Goal: Task Accomplishment & Management: Complete application form

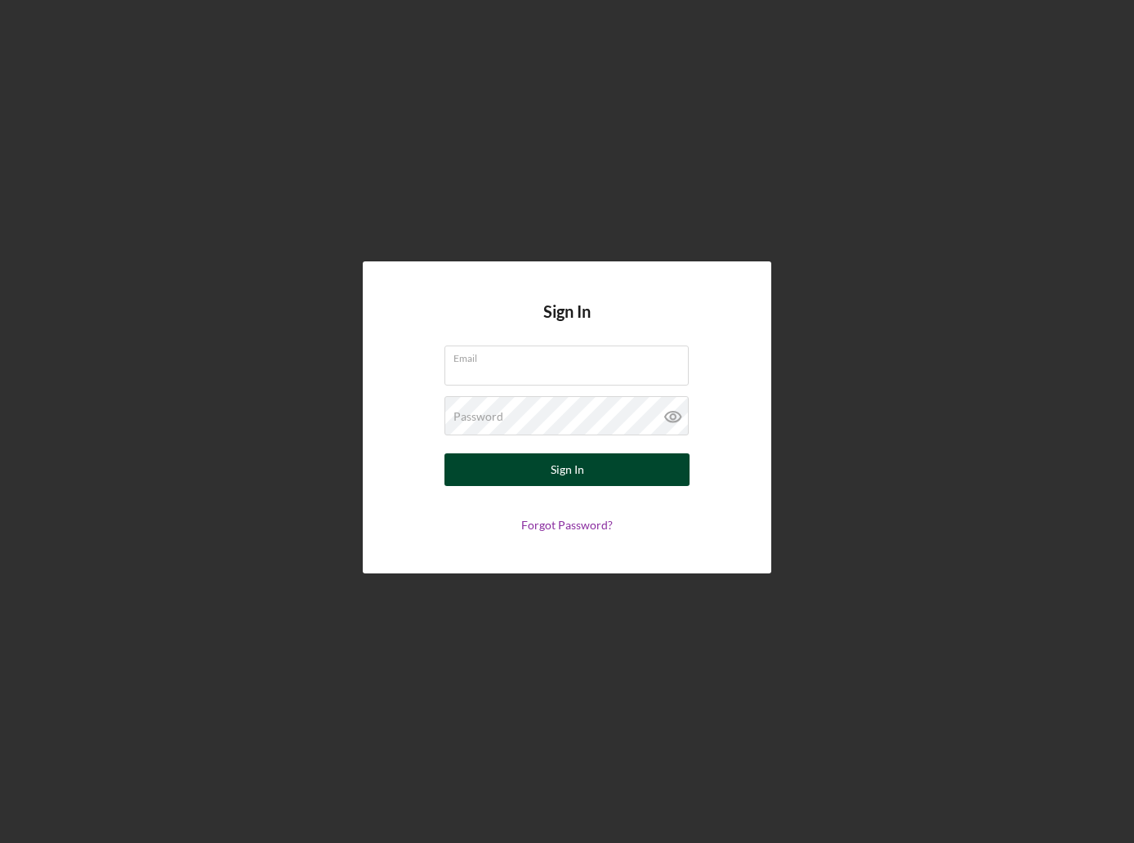
type input "[EMAIL_ADDRESS][DOMAIN_NAME]"
click at [524, 471] on button "Sign In" at bounding box center [566, 469] width 245 height 33
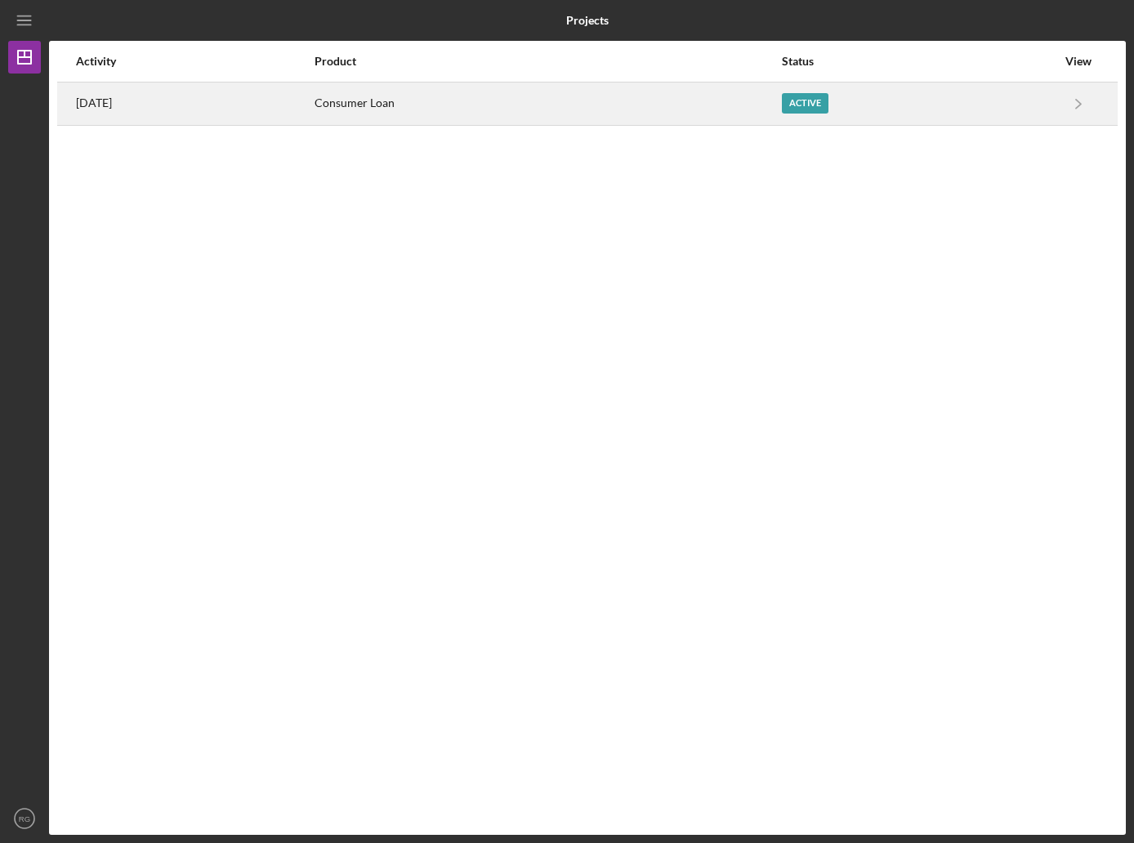
click at [749, 103] on div "Consumer Loan" at bounding box center [547, 103] width 466 height 41
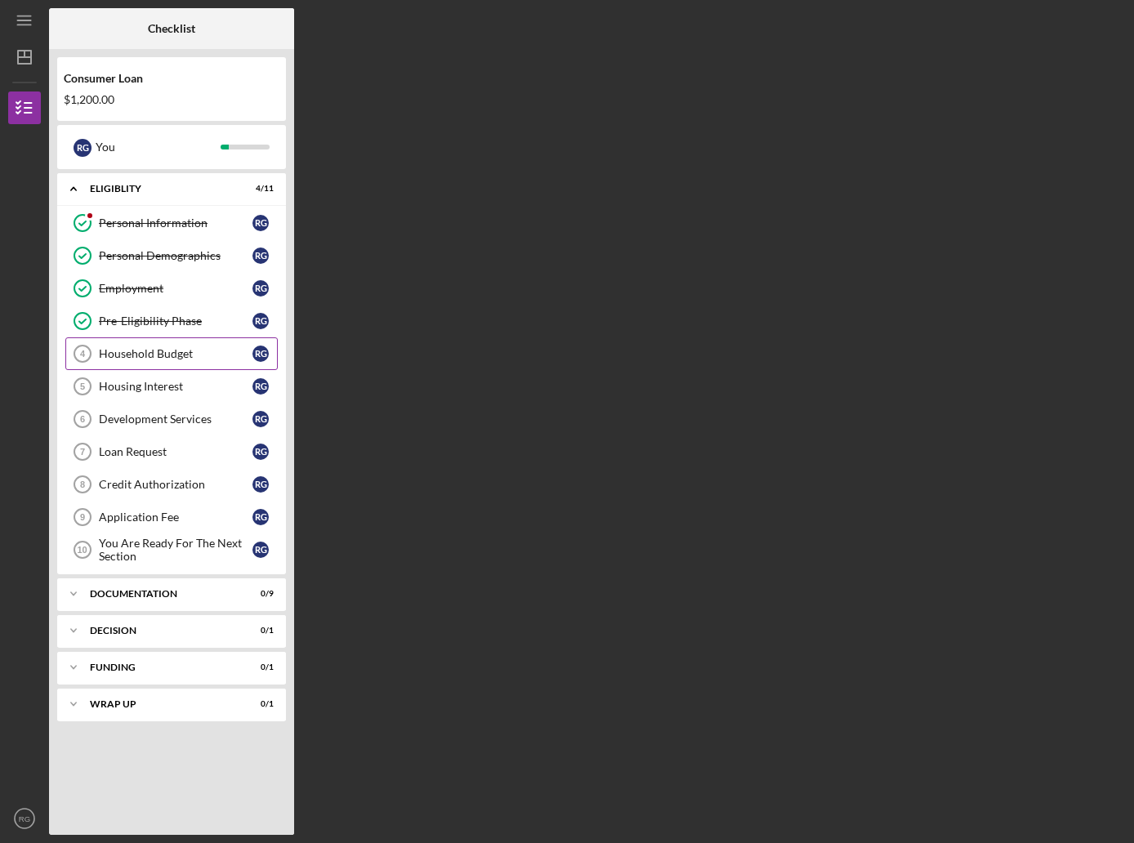
click at [149, 345] on link "Household Budget 4 Household Budget R G" at bounding box center [171, 353] width 212 height 33
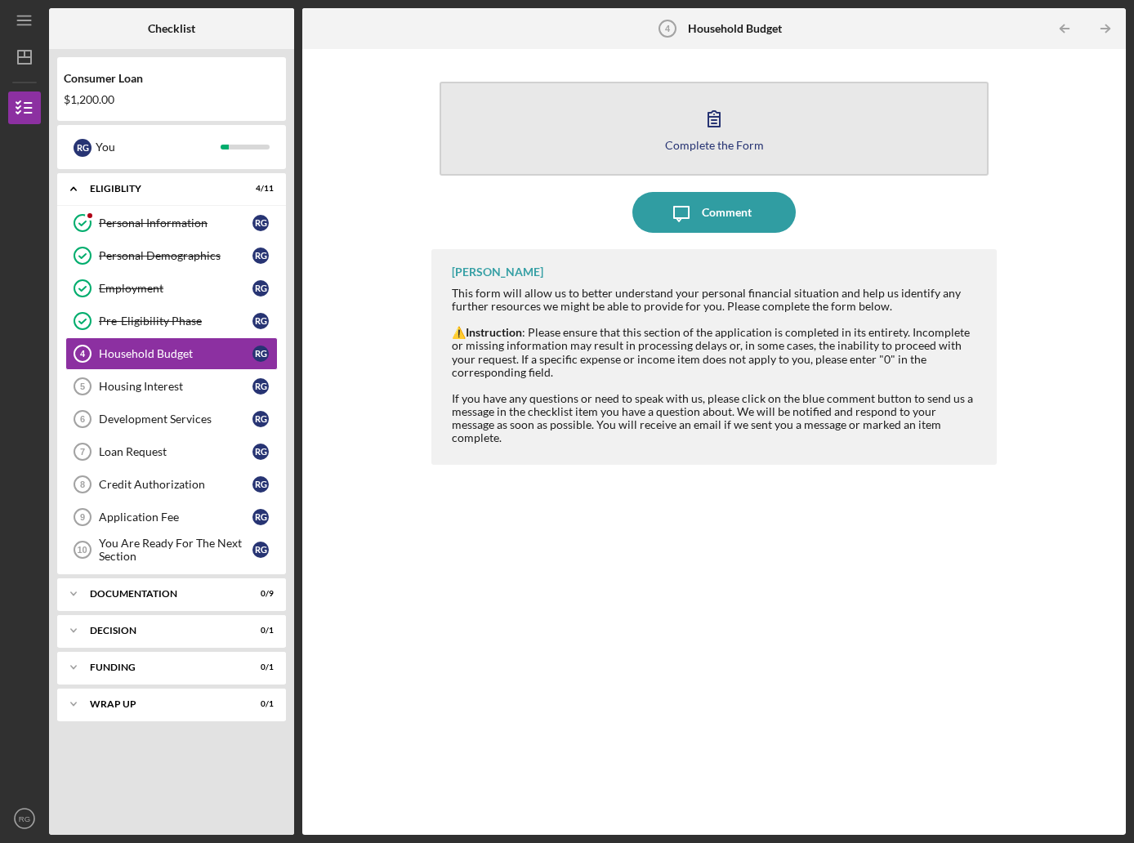
click at [708, 120] on icon "button" at bounding box center [713, 119] width 11 height 16
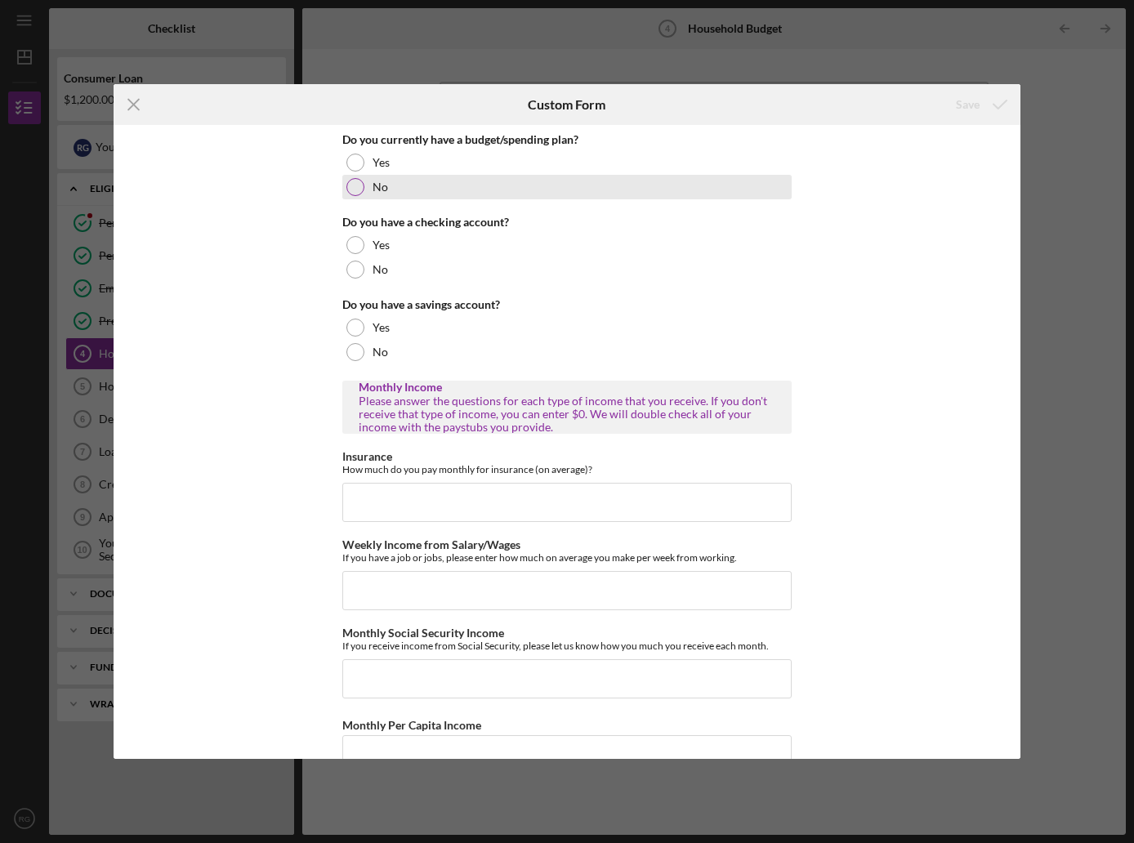
click at [381, 179] on div "No" at bounding box center [566, 187] width 449 height 25
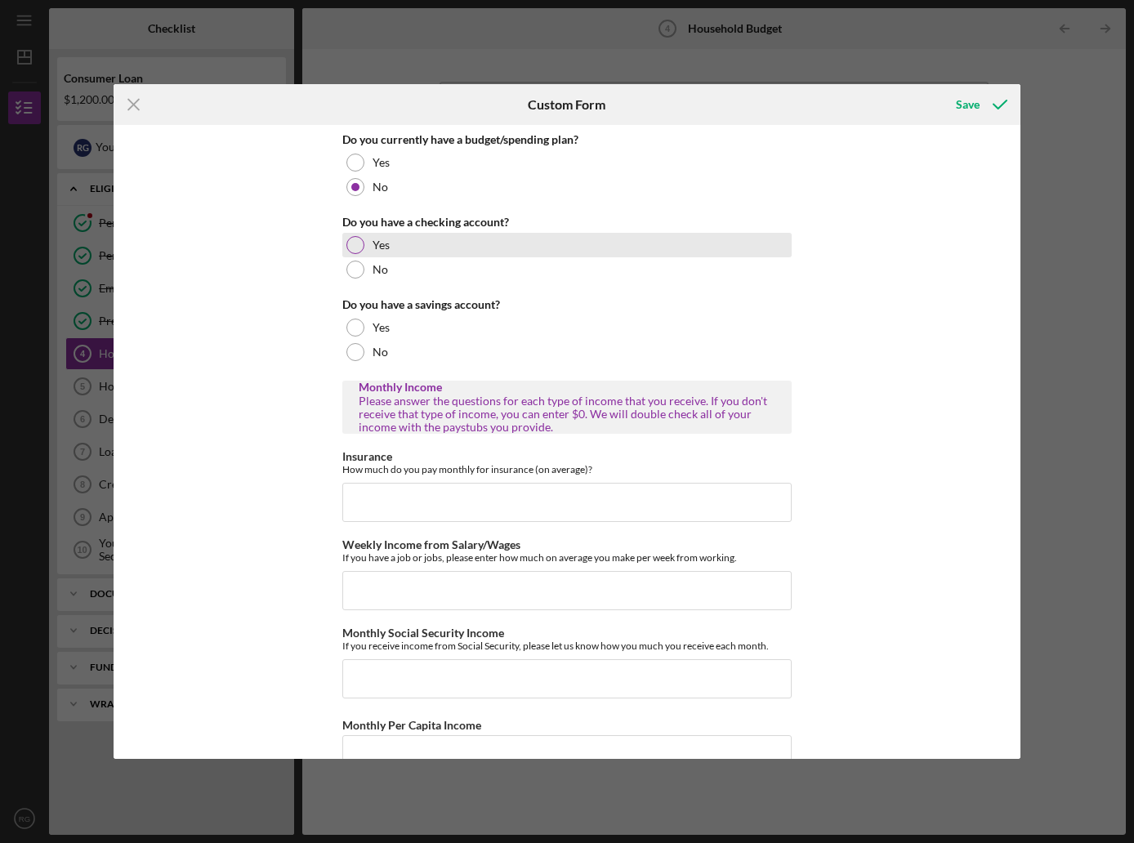
click at [377, 245] on label "Yes" at bounding box center [380, 244] width 17 height 13
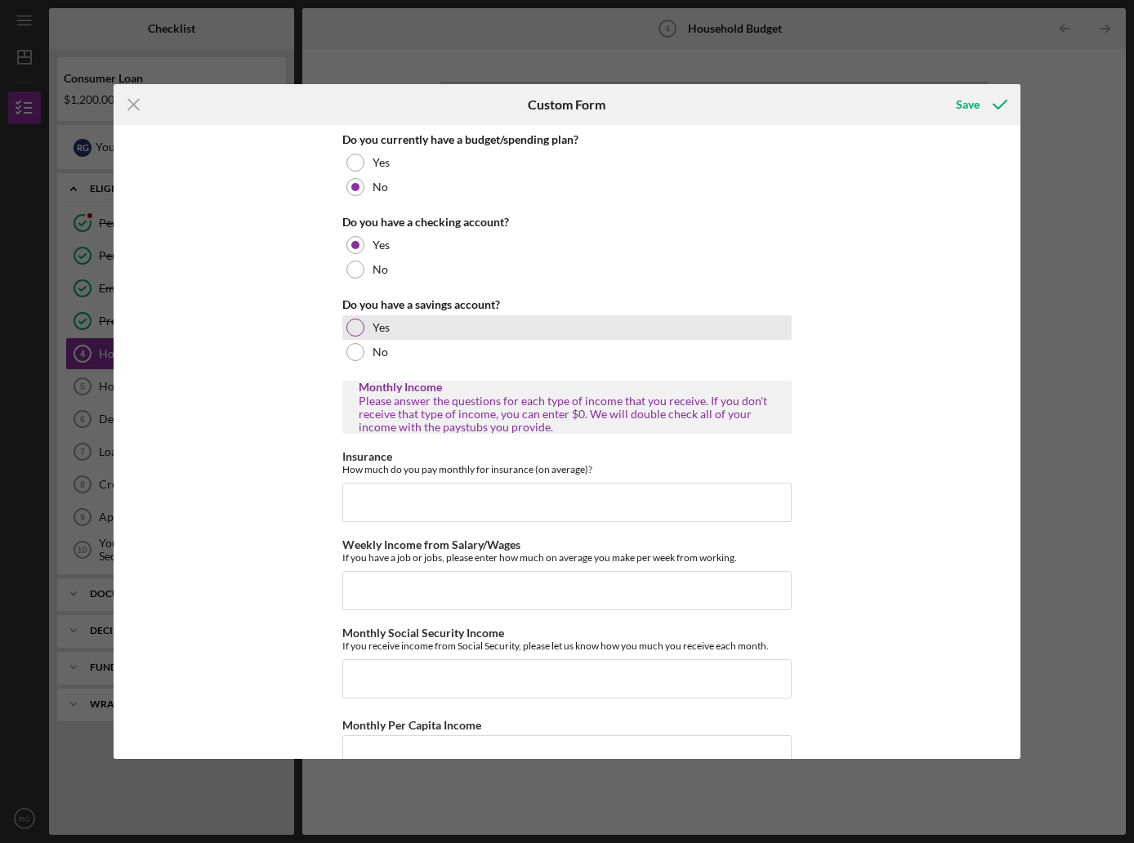
click at [377, 328] on label "Yes" at bounding box center [380, 327] width 17 height 13
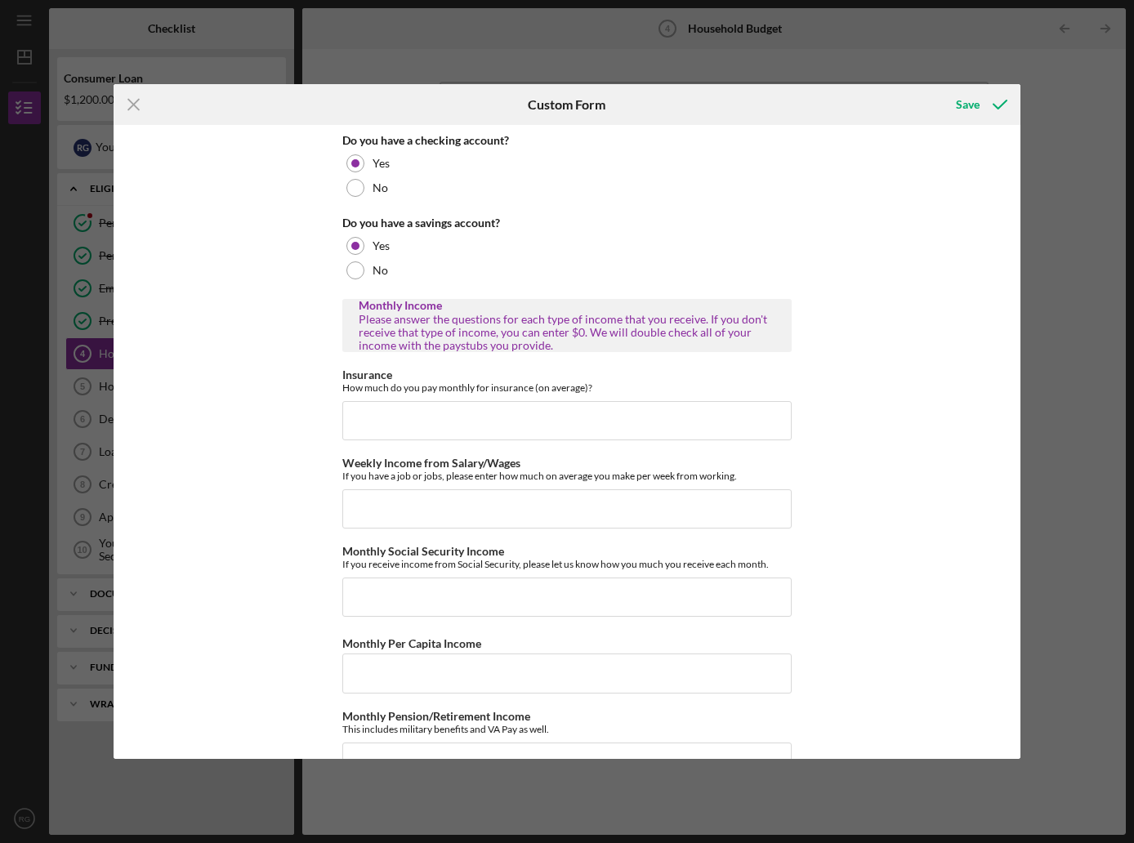
scroll to position [163, 0]
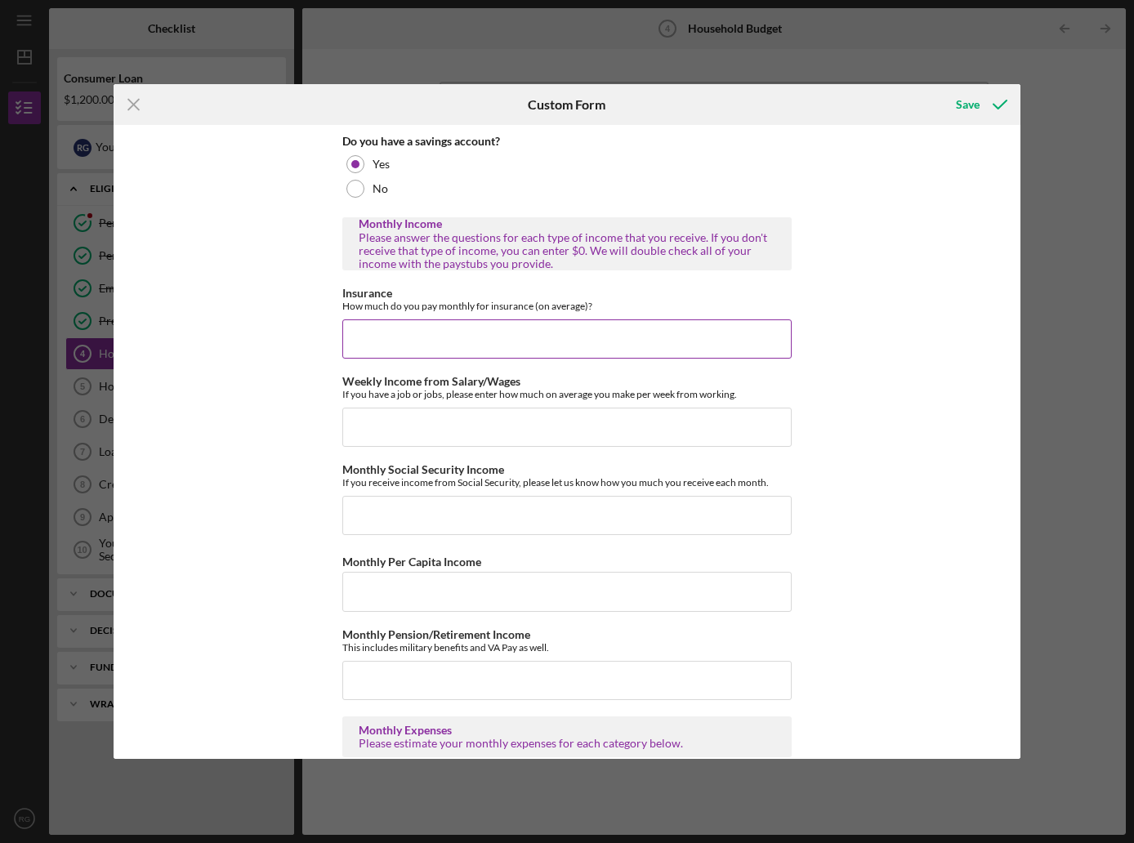
click at [459, 331] on input "Insurance" at bounding box center [566, 338] width 449 height 39
type input "$74"
click at [388, 430] on input "Weekly Income from Salary/Wages" at bounding box center [566, 427] width 449 height 39
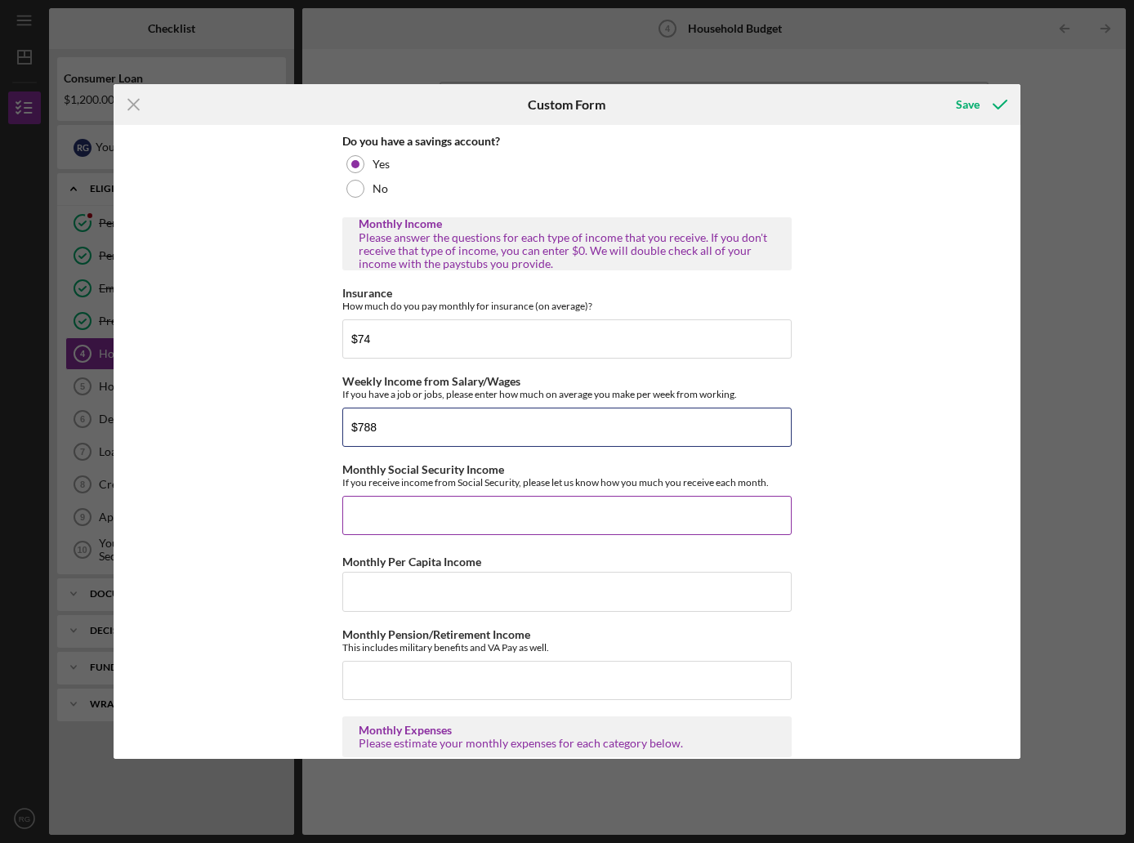
type input "$788"
click at [420, 506] on input "Monthly Social Security Income" at bounding box center [566, 515] width 449 height 39
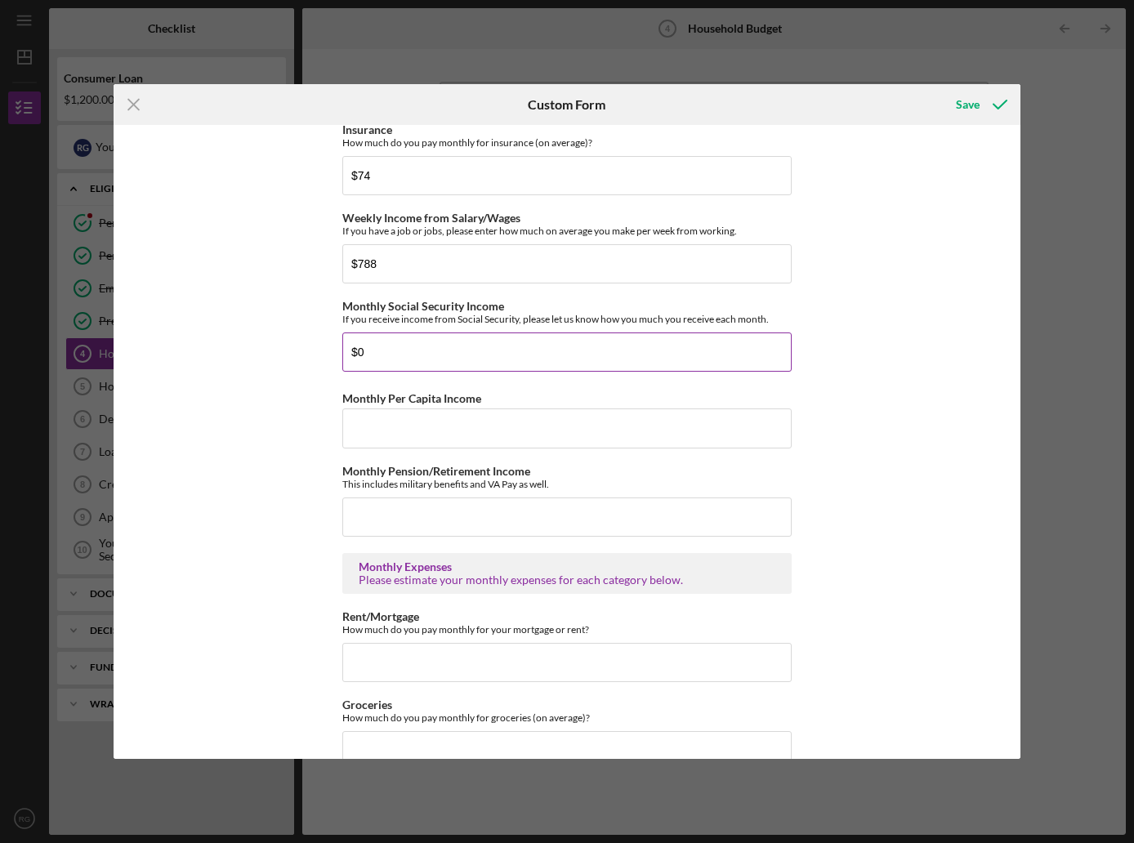
scroll to position [408, 0]
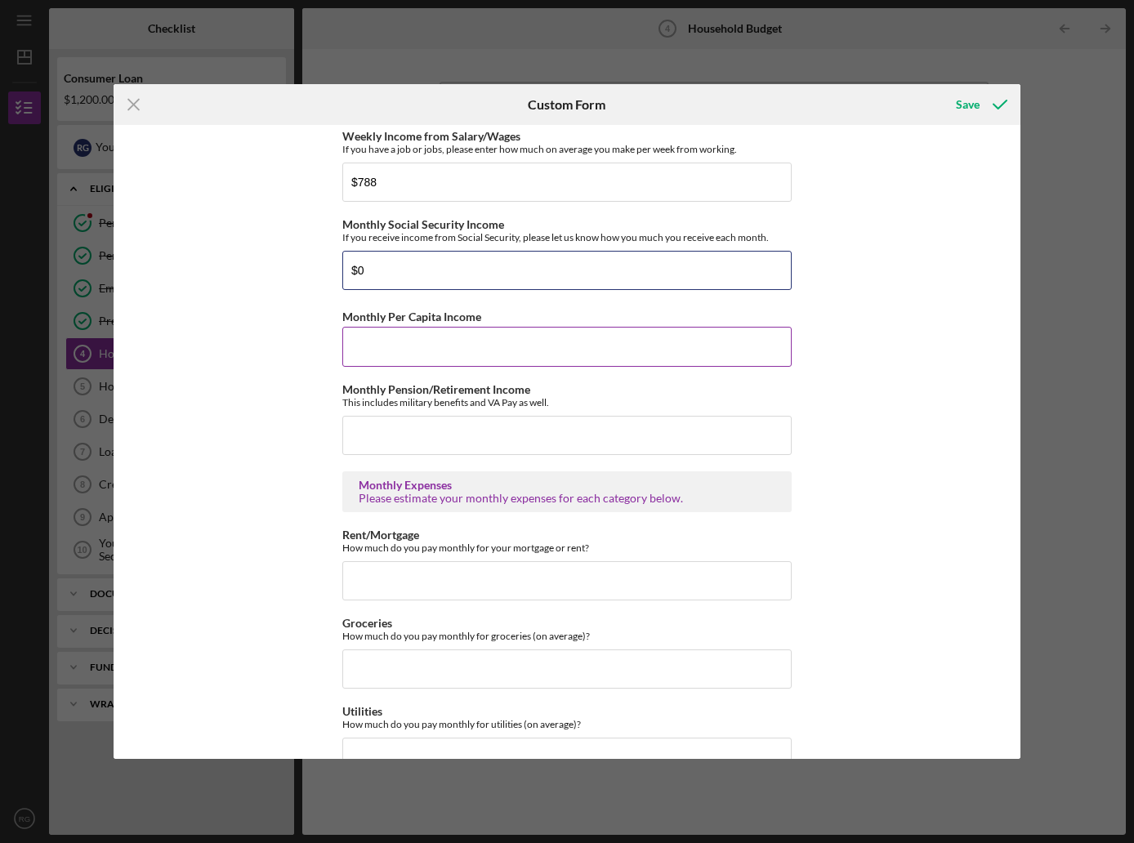
type input "$0"
click at [384, 338] on input "Monthly Per Capita Income" at bounding box center [566, 346] width 449 height 39
type input "$1,000"
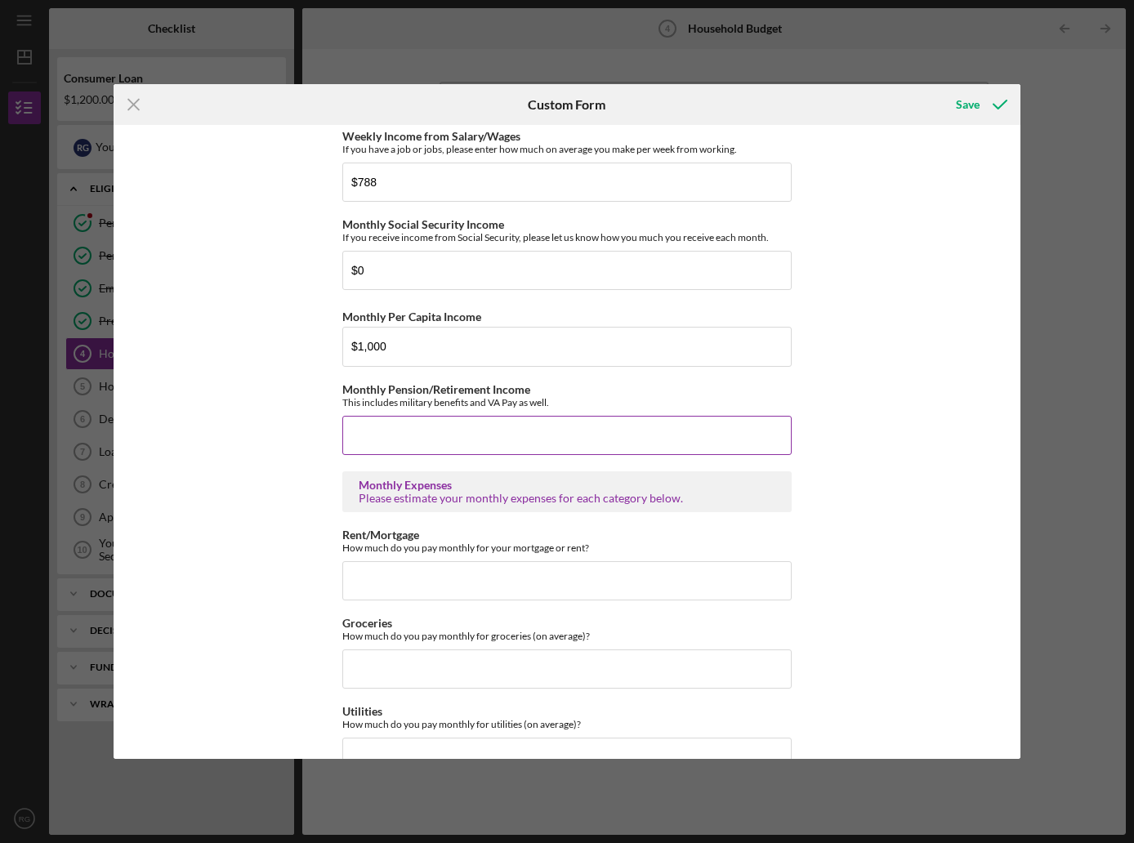
click at [382, 439] on input "Monthly Pension/Retirement Income" at bounding box center [566, 435] width 449 height 39
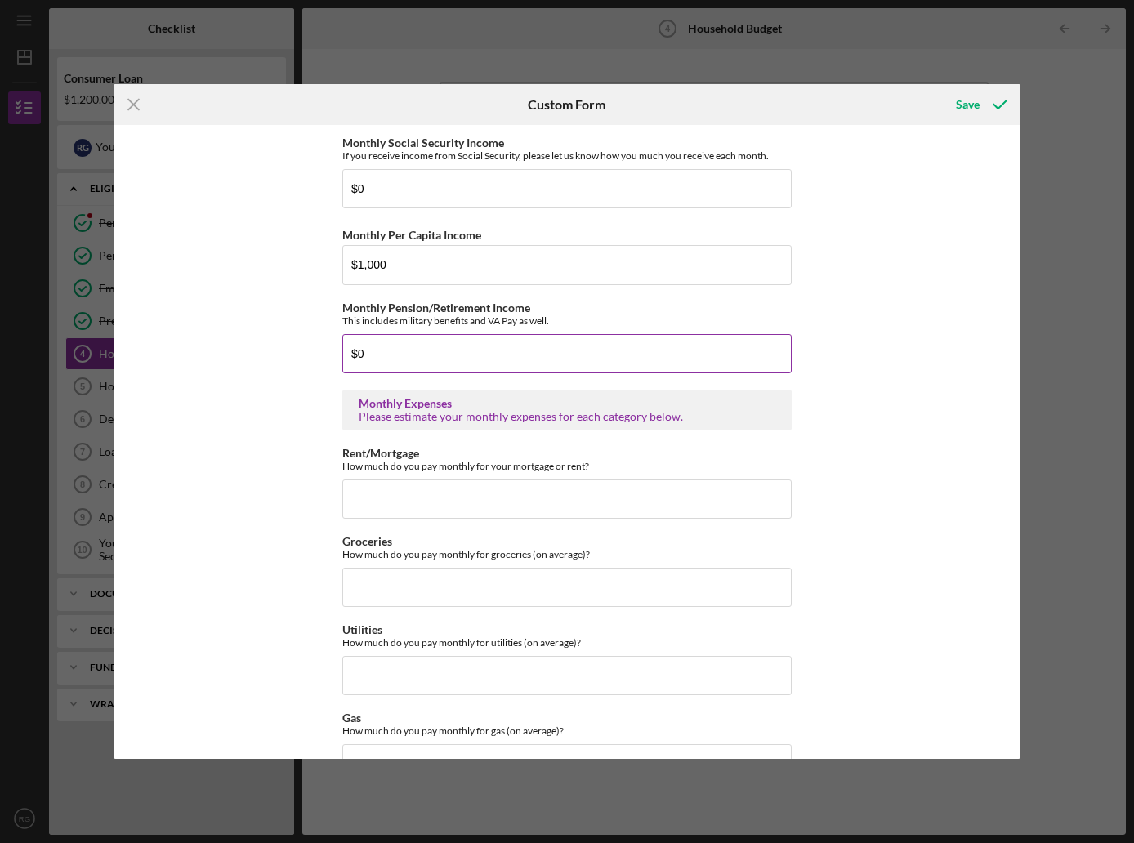
scroll to position [572, 0]
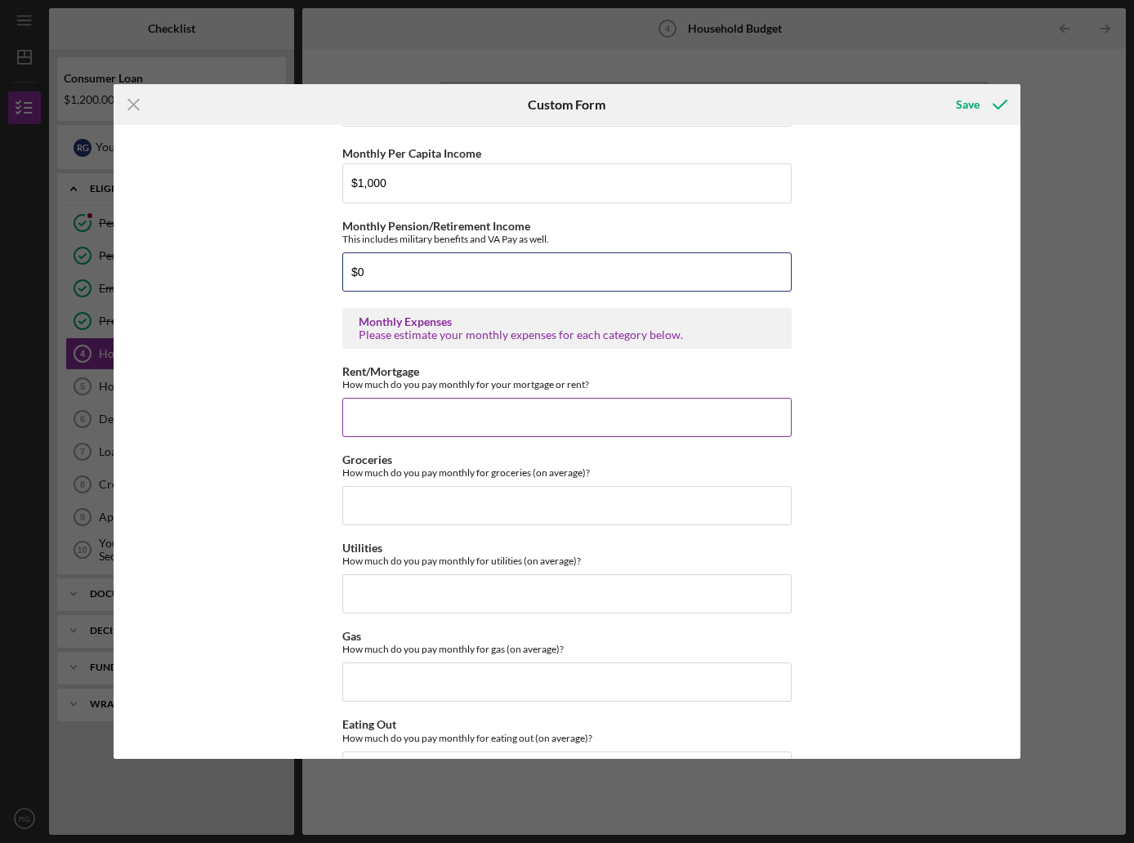
type input "$0"
click at [389, 407] on input "Rent/Mortgage" at bounding box center [566, 417] width 449 height 39
type input "$875"
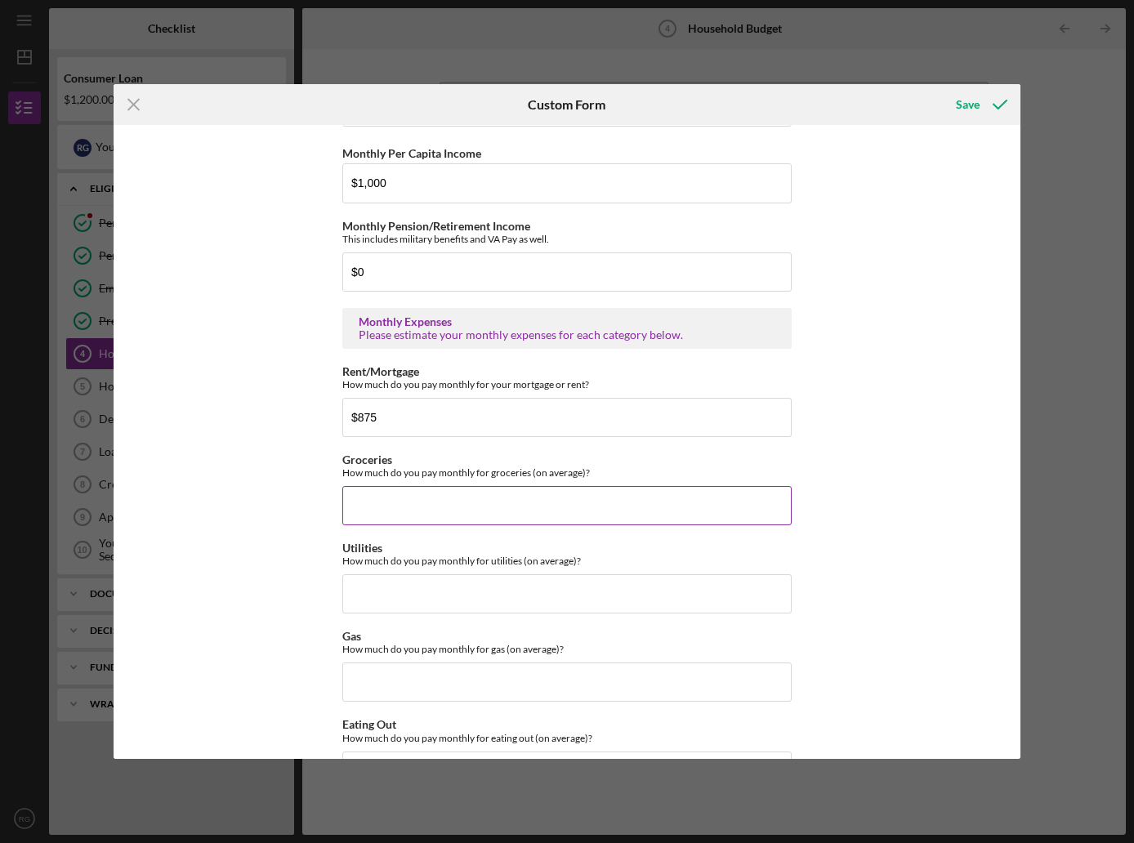
click at [399, 498] on input "Groceries" at bounding box center [566, 505] width 449 height 39
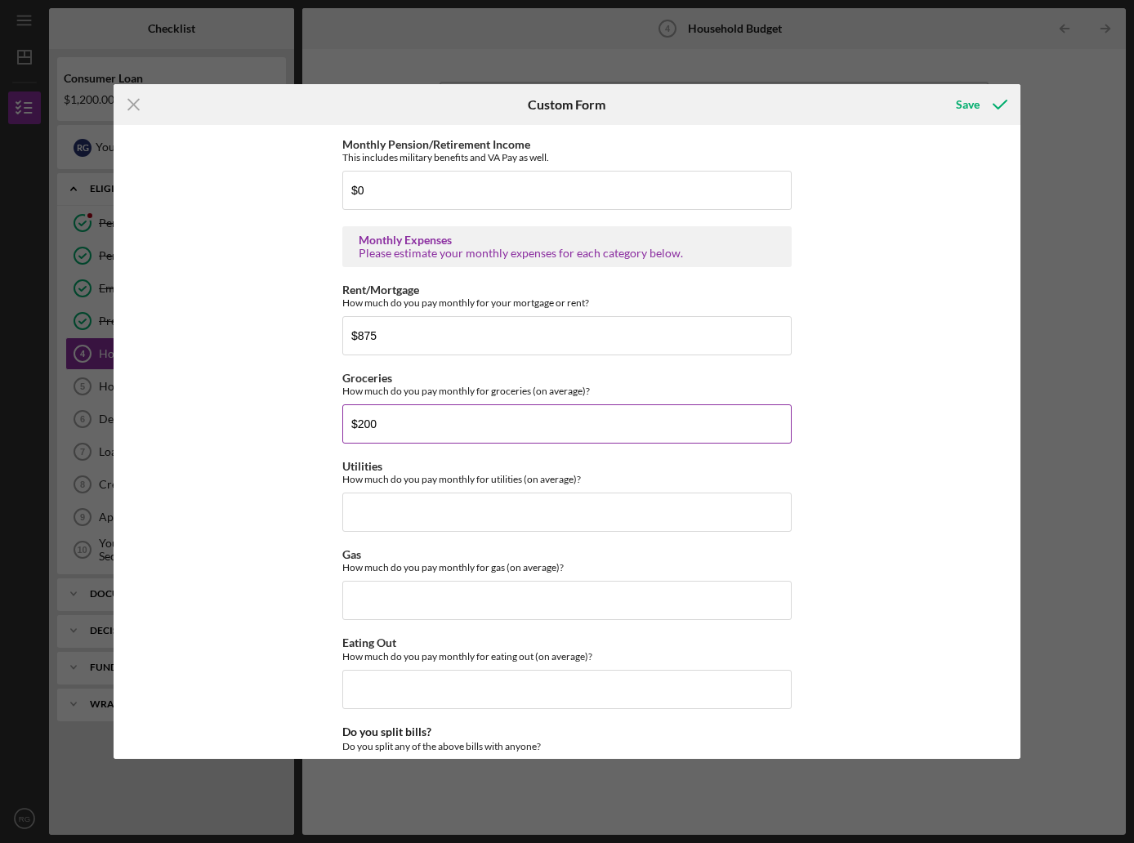
scroll to position [735, 0]
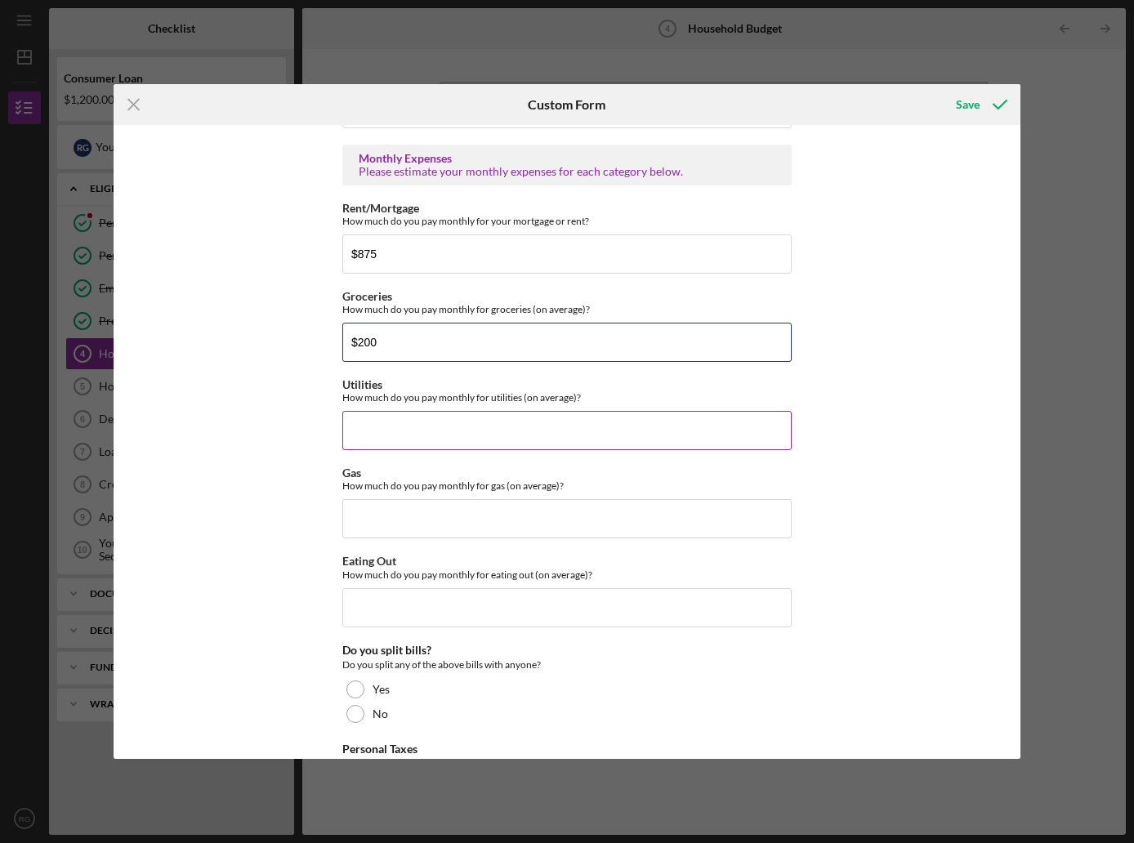
type input "$200"
click at [373, 420] on input "Utilities" at bounding box center [566, 430] width 449 height 39
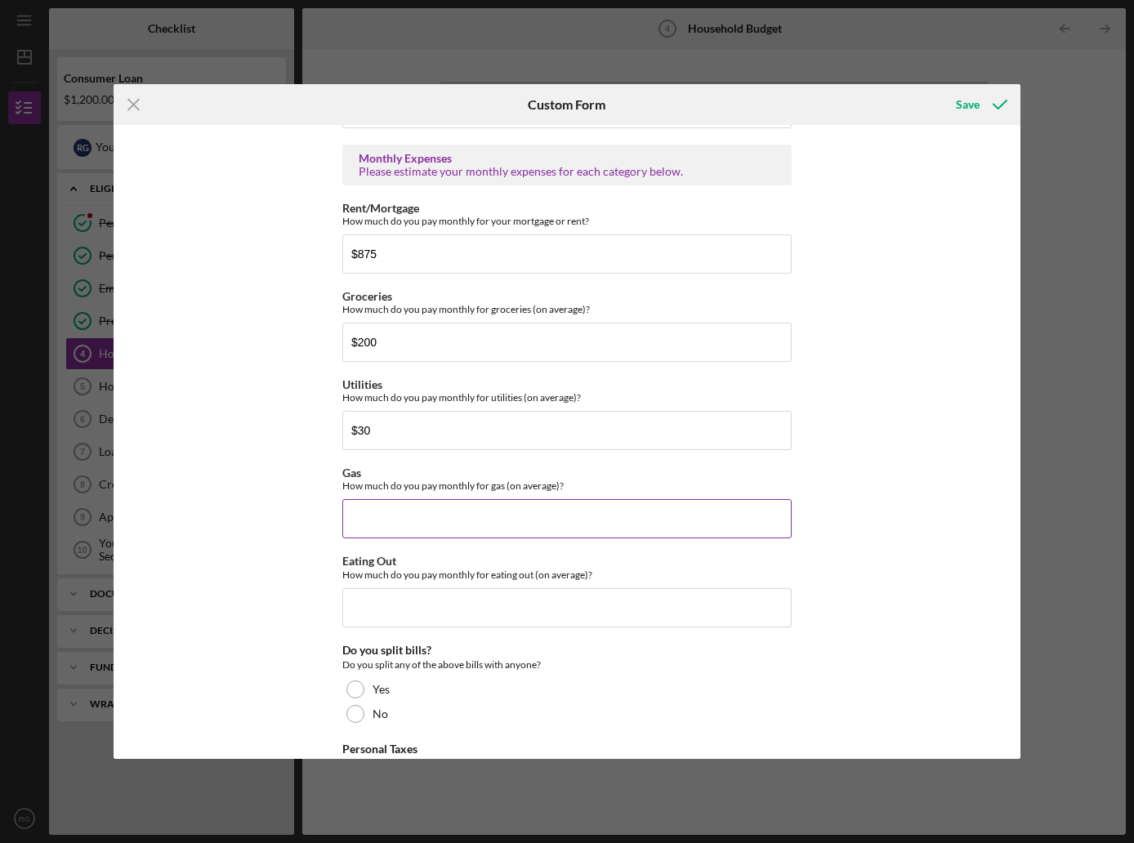
click at [470, 509] on input "Gas" at bounding box center [566, 518] width 449 height 39
click at [377, 423] on input "$30" at bounding box center [566, 430] width 449 height 39
type input "$3"
type input "$60"
click at [404, 515] on input "Gas" at bounding box center [566, 518] width 449 height 39
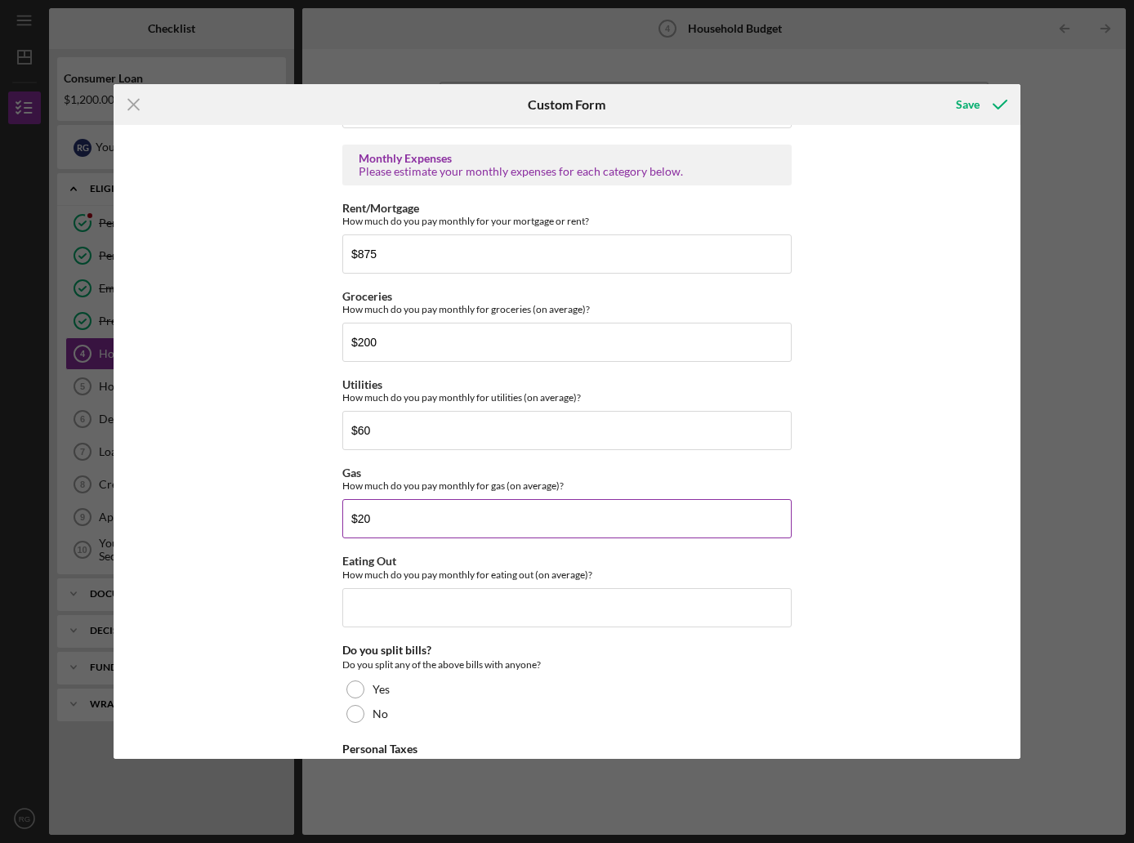
type input "$2"
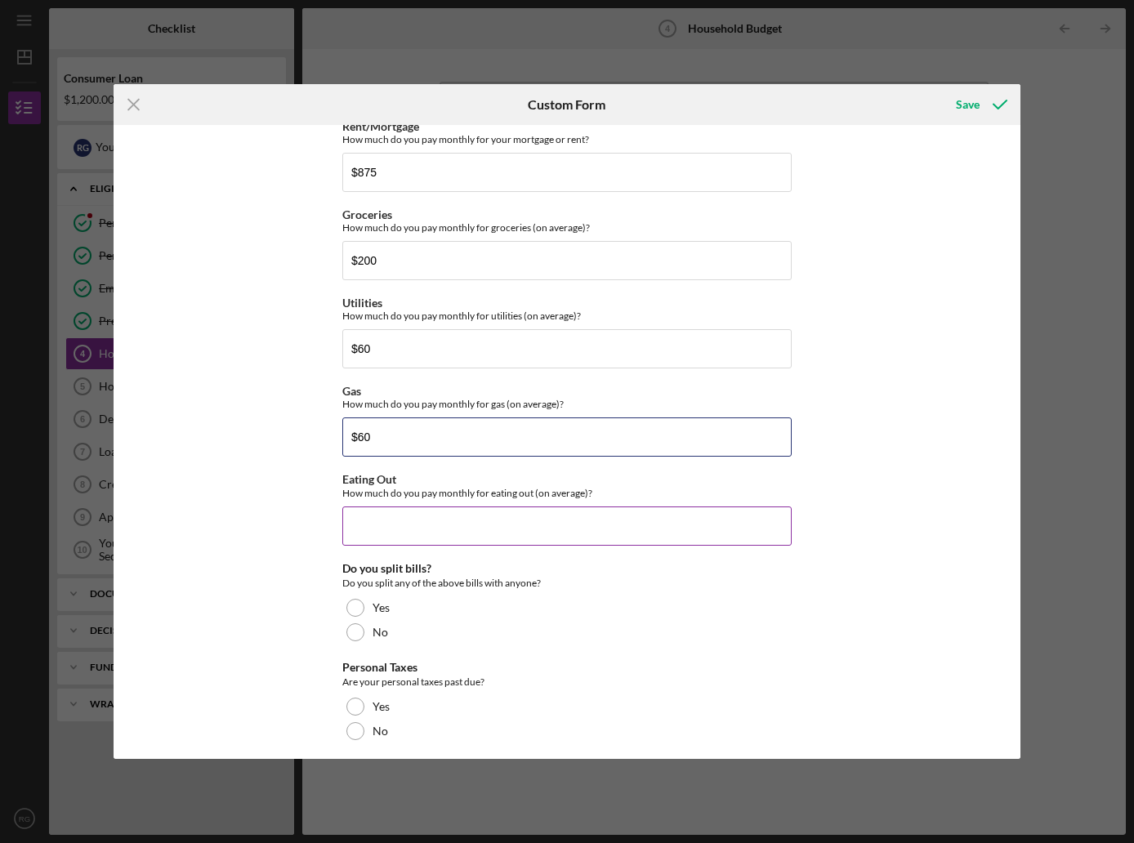
type input "$60"
click at [405, 524] on input "Eating Out" at bounding box center [566, 525] width 449 height 39
type input "$2"
type input "$150"
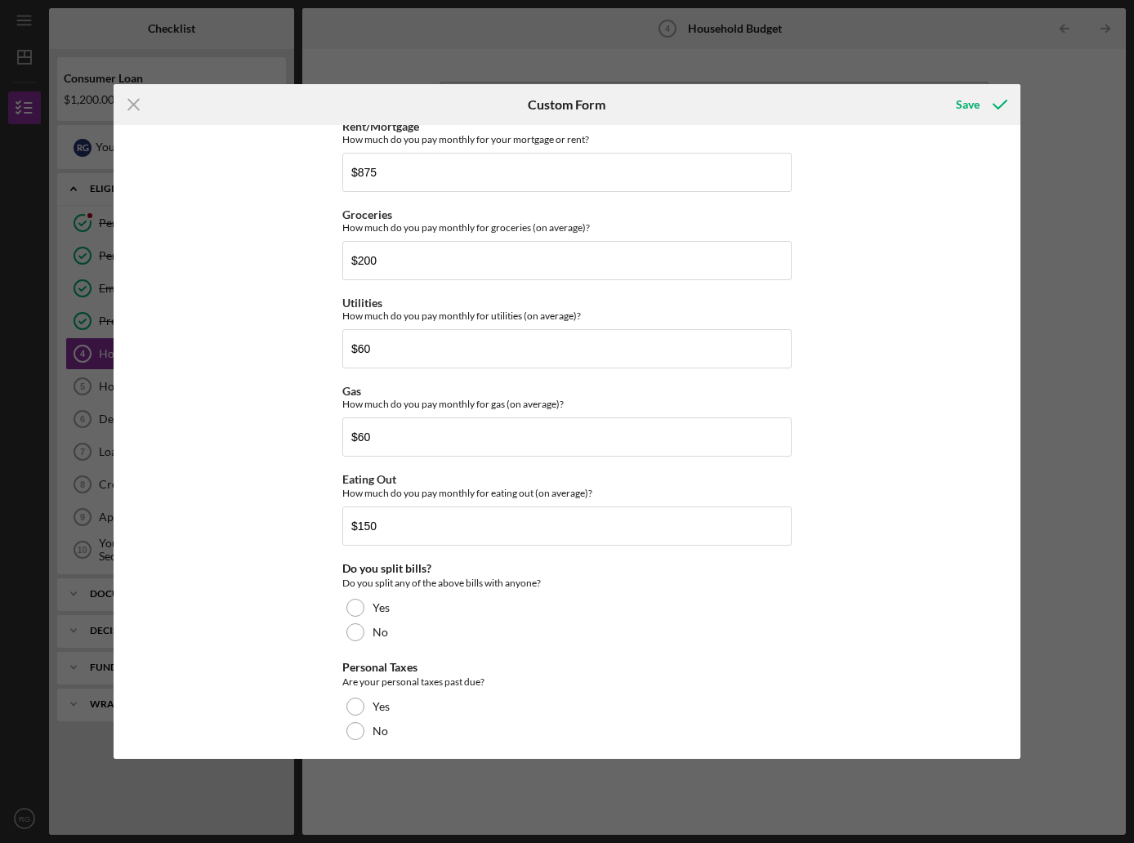
click at [659, 590] on div "Do you split any of the above bills with anyone?" at bounding box center [566, 583] width 449 height 16
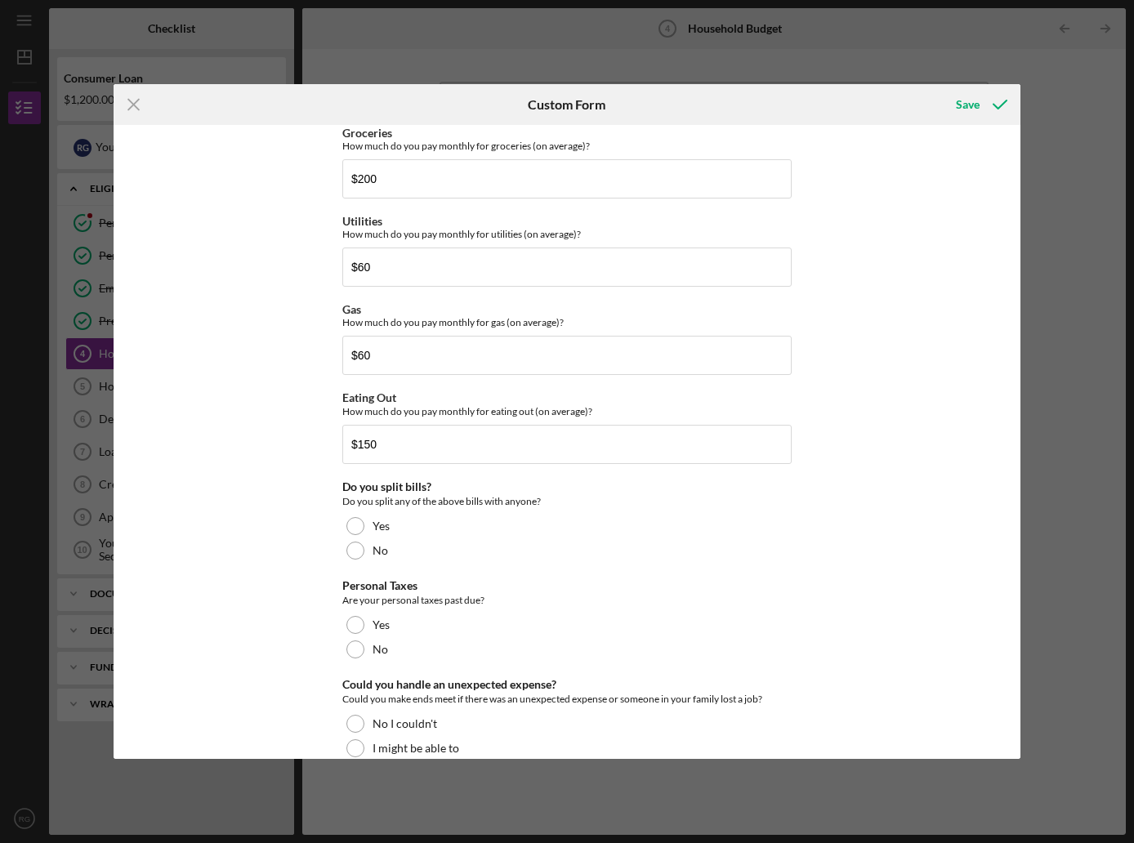
scroll to position [974, 0]
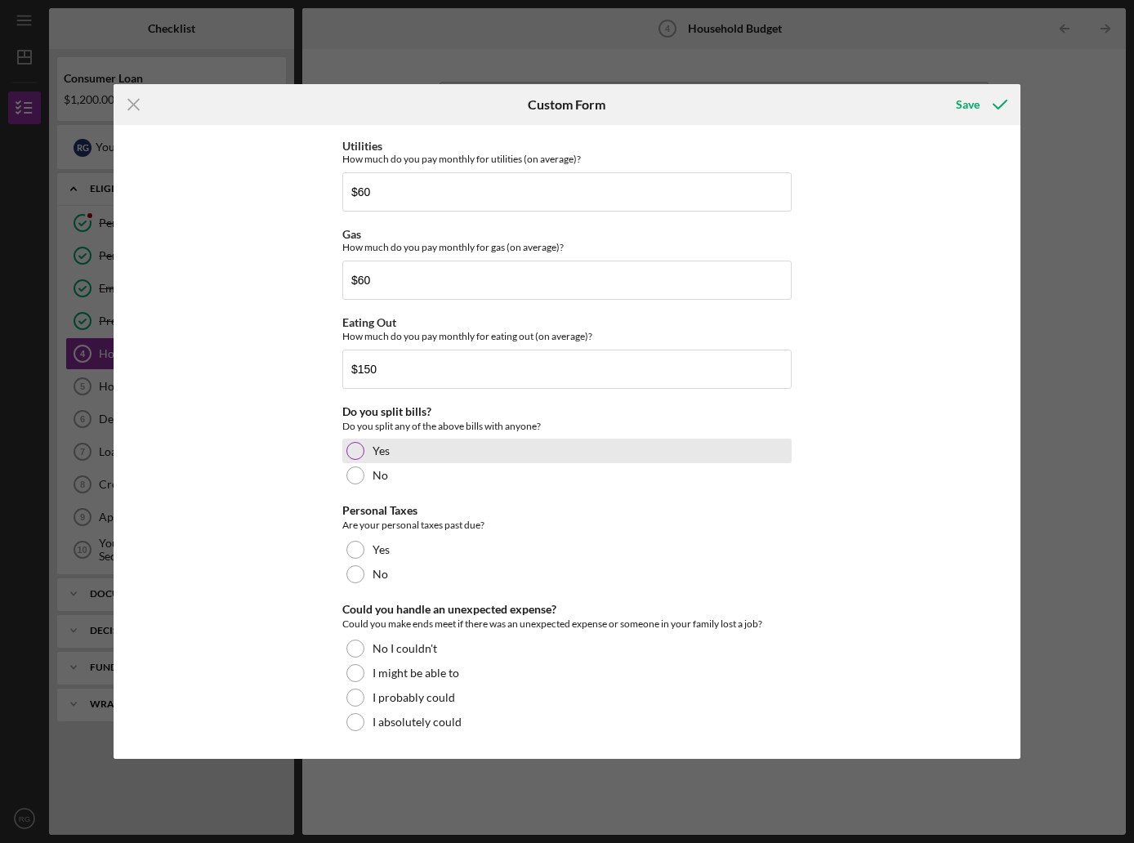
click at [346, 461] on div "Yes" at bounding box center [566, 451] width 449 height 25
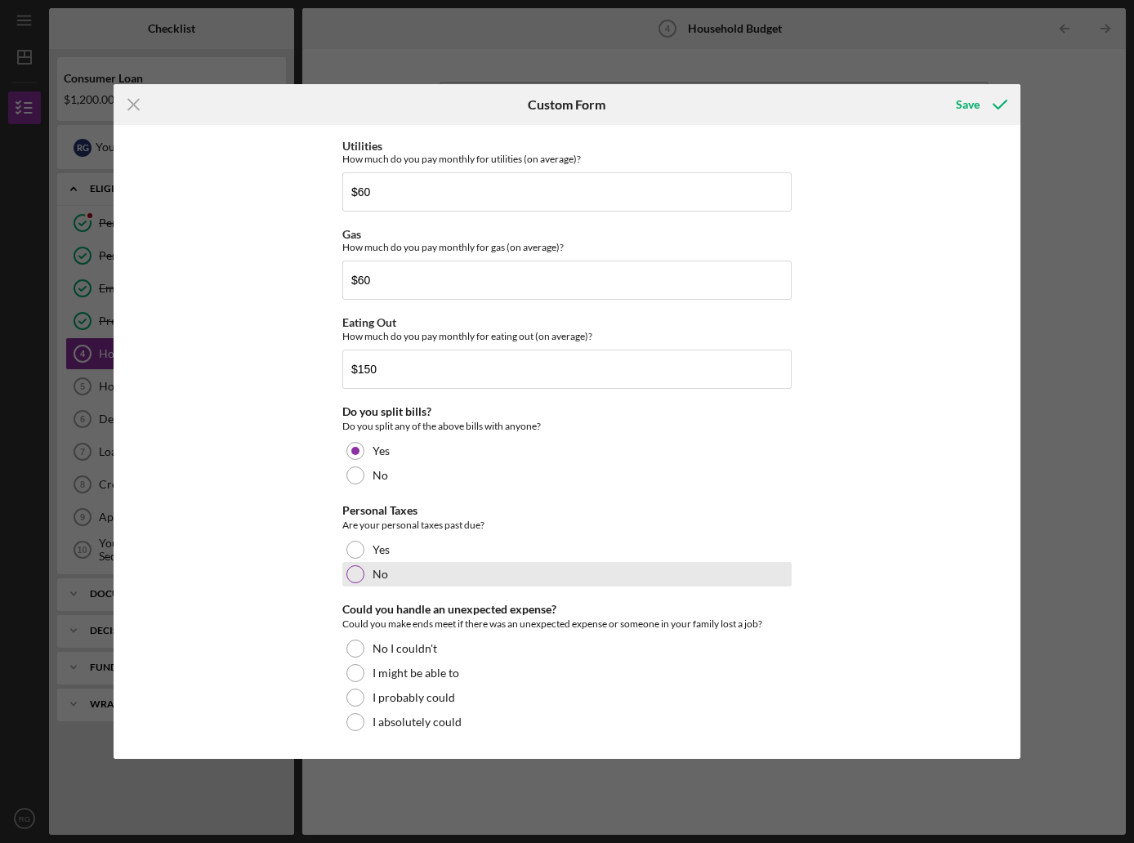
click at [378, 565] on div "No" at bounding box center [566, 574] width 449 height 25
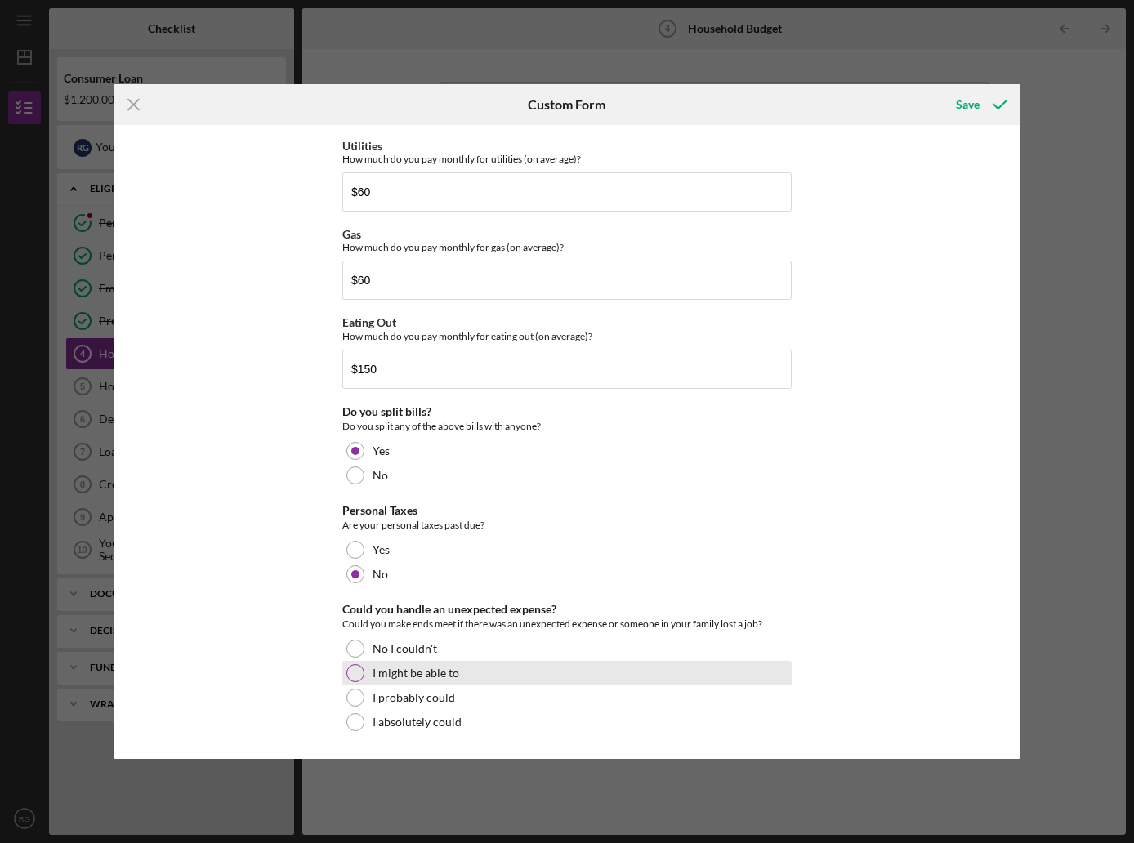
click at [491, 666] on div "I might be able to" at bounding box center [566, 673] width 449 height 25
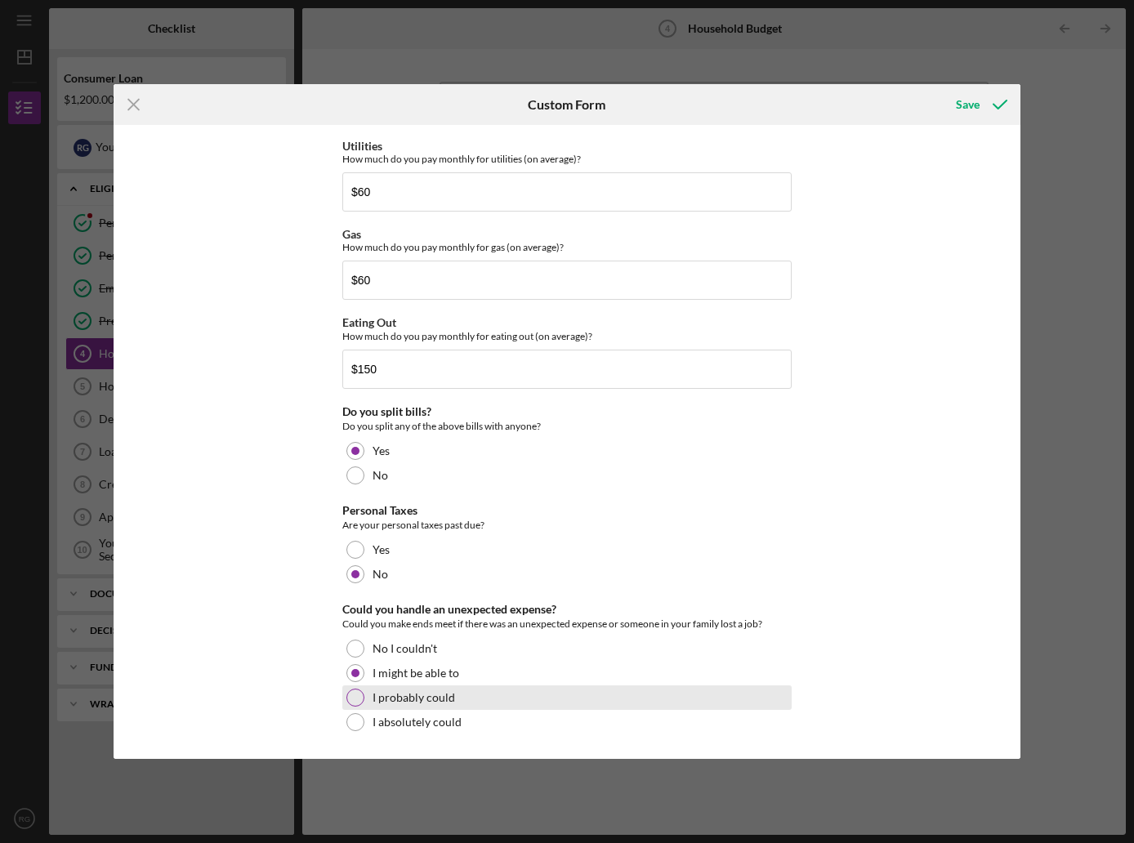
click at [484, 691] on div "I probably could" at bounding box center [566, 697] width 449 height 25
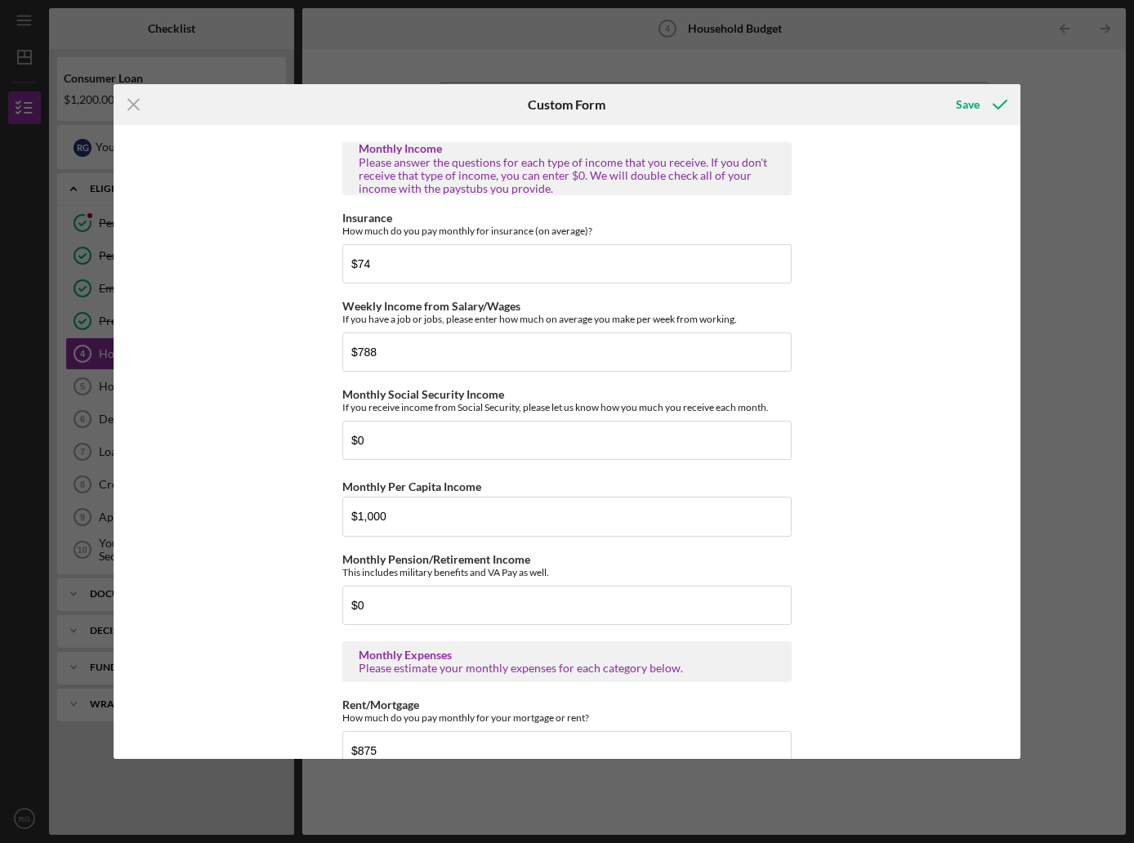
scroll to position [0, 0]
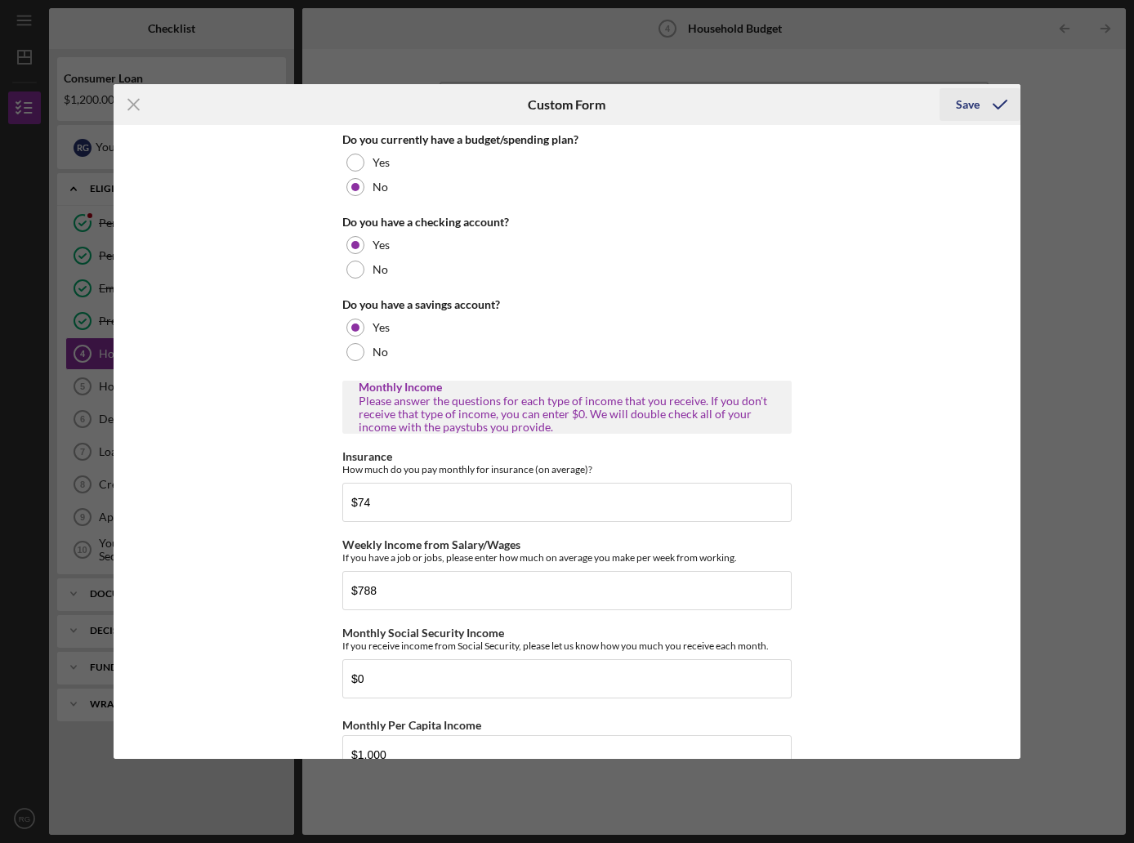
click at [970, 101] on div "Save" at bounding box center [968, 104] width 24 height 33
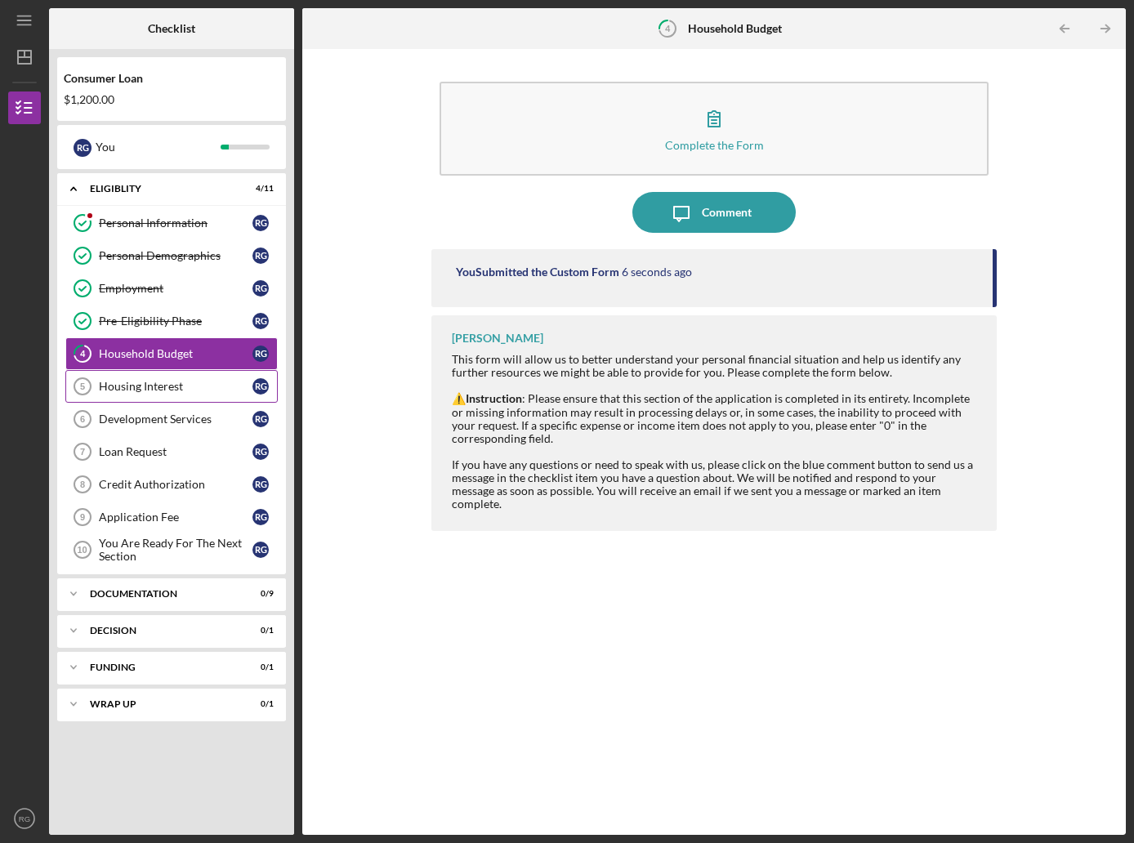
click at [169, 377] on link "Housing Interest 5 Housing Interest R G" at bounding box center [171, 386] width 212 height 33
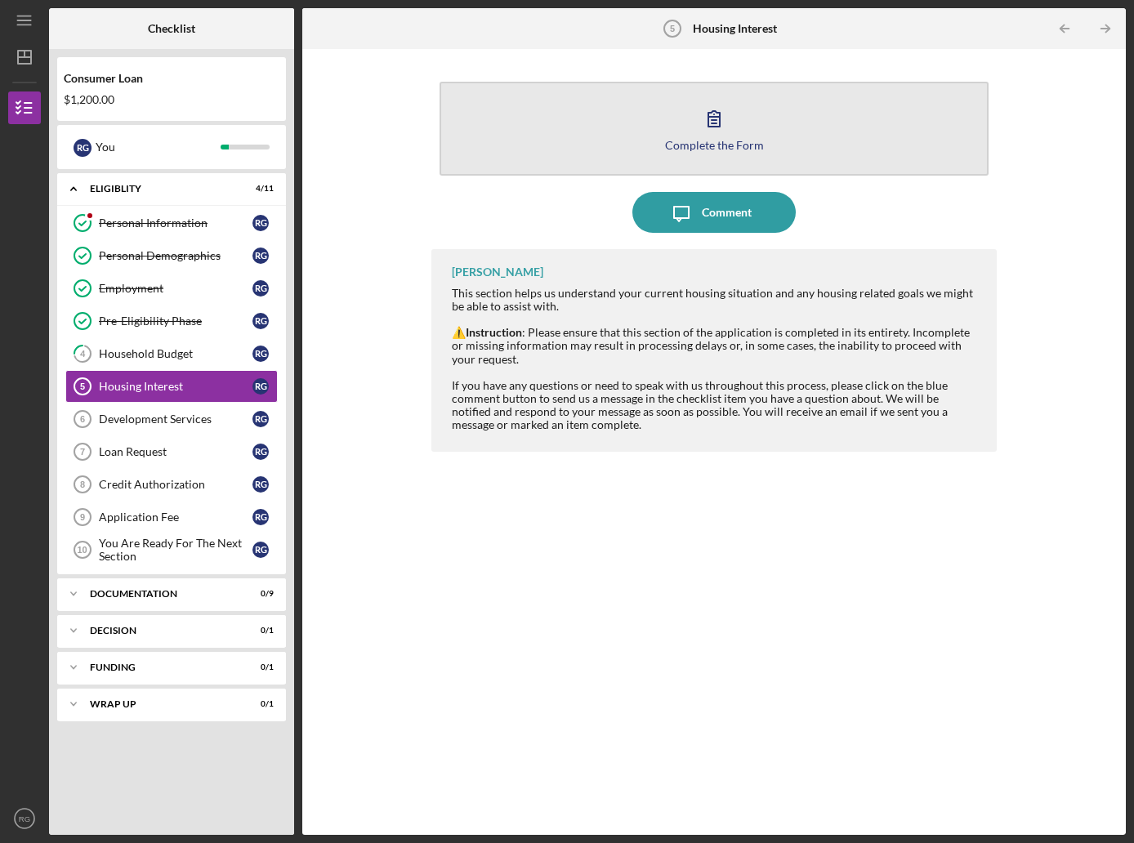
click at [713, 119] on icon "button" at bounding box center [713, 118] width 41 height 41
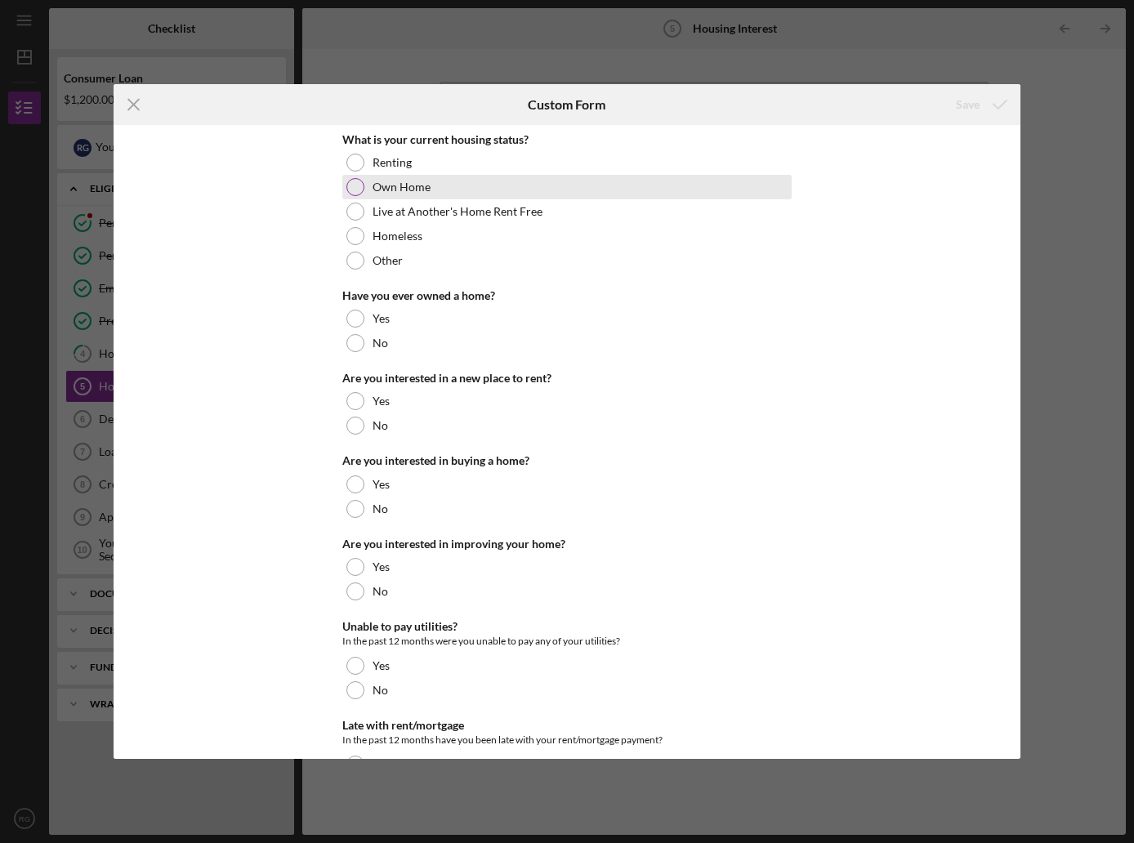
click at [350, 183] on div at bounding box center [355, 187] width 18 height 18
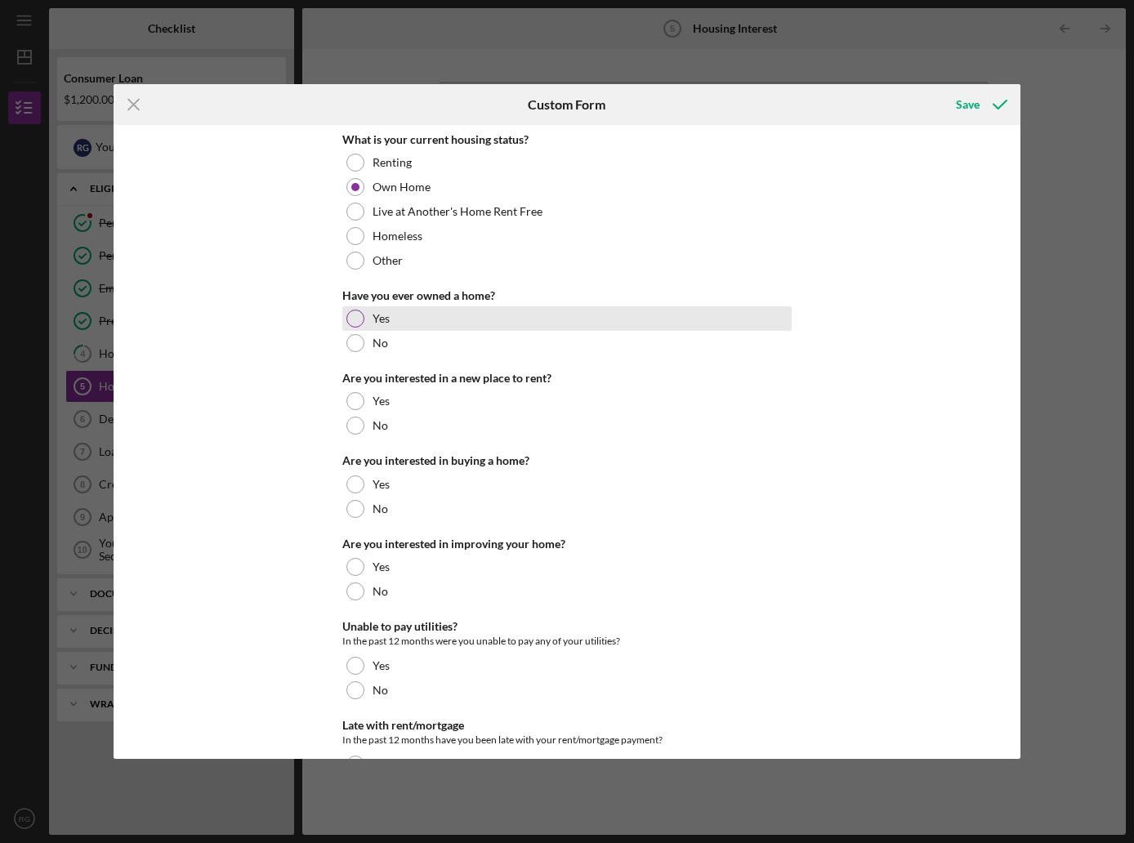
click at [354, 322] on div at bounding box center [355, 319] width 18 height 18
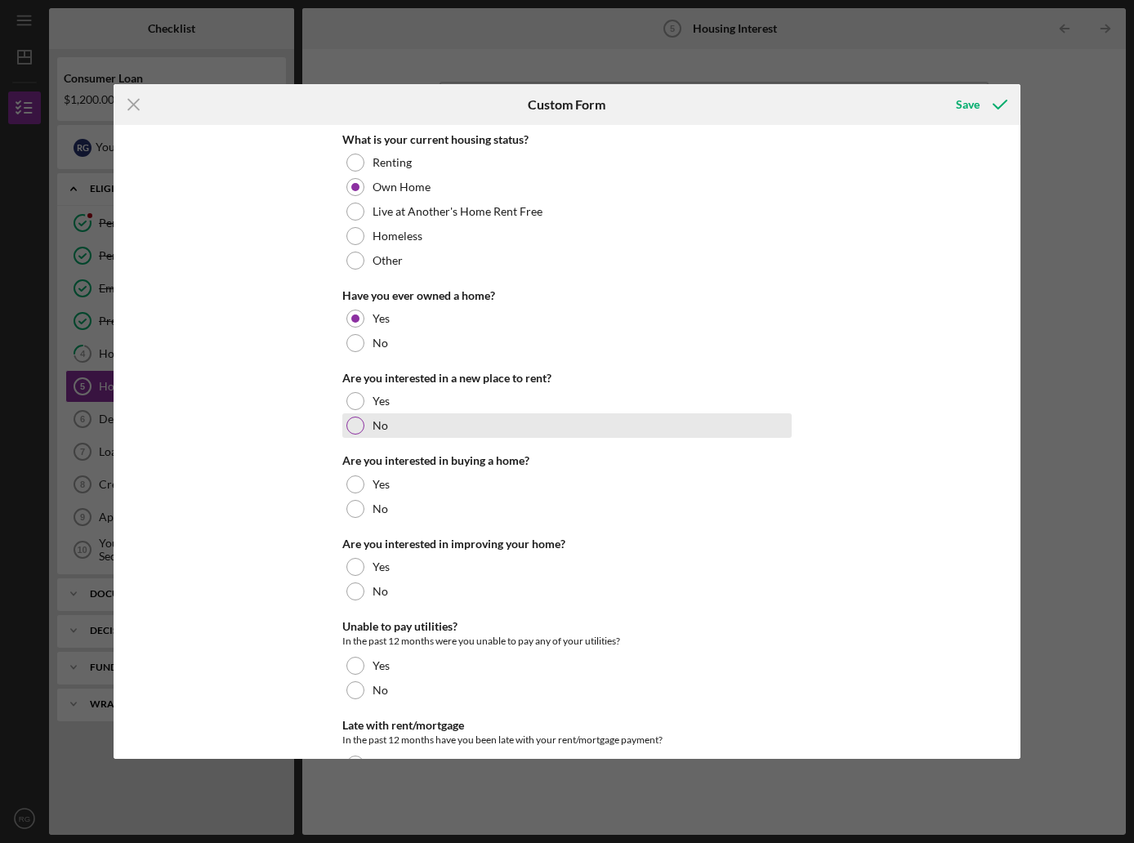
click at [354, 423] on div at bounding box center [355, 426] width 18 height 18
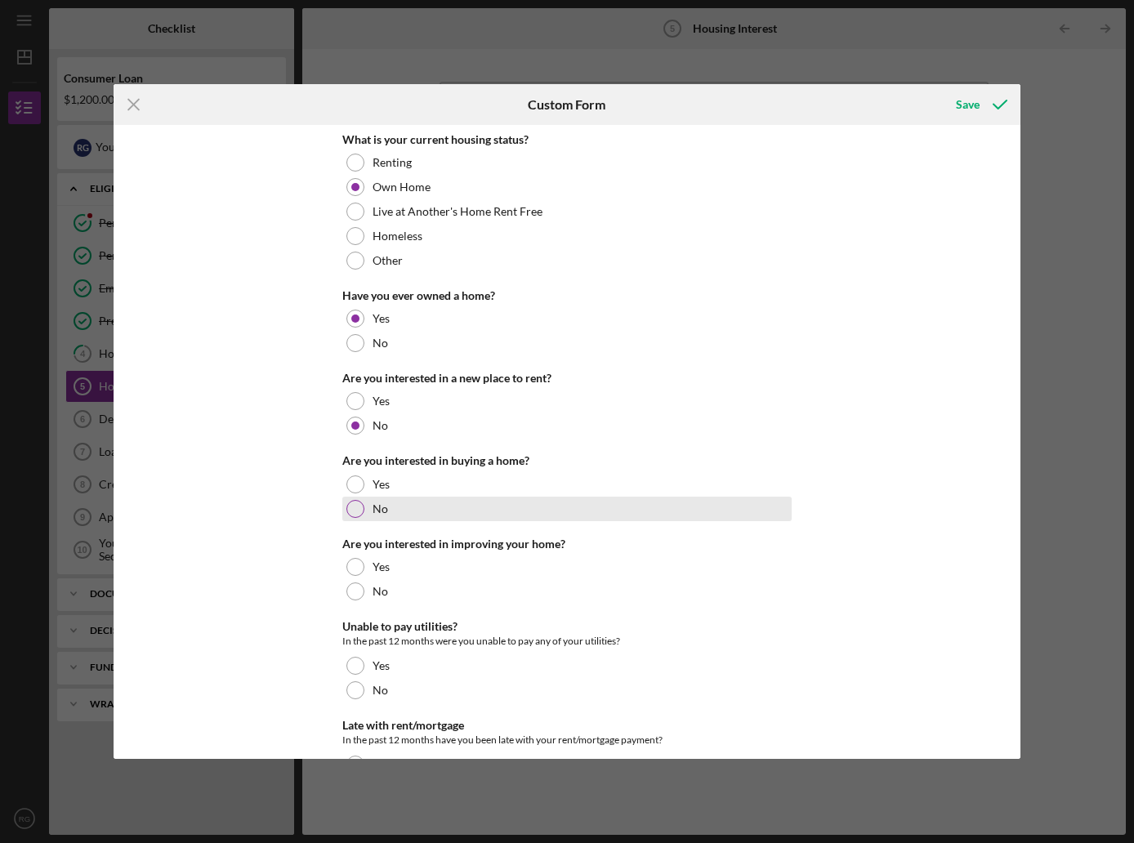
click at [354, 507] on div at bounding box center [355, 509] width 18 height 18
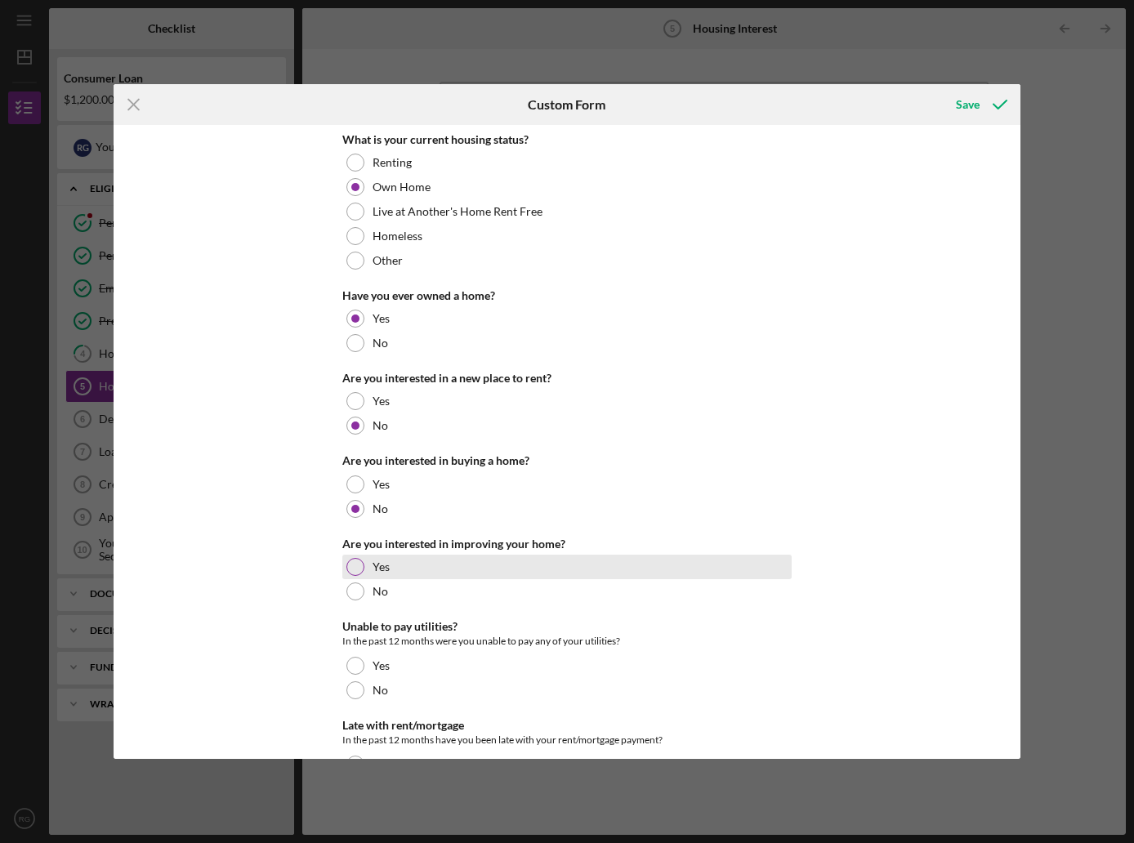
click at [354, 563] on div at bounding box center [355, 567] width 18 height 18
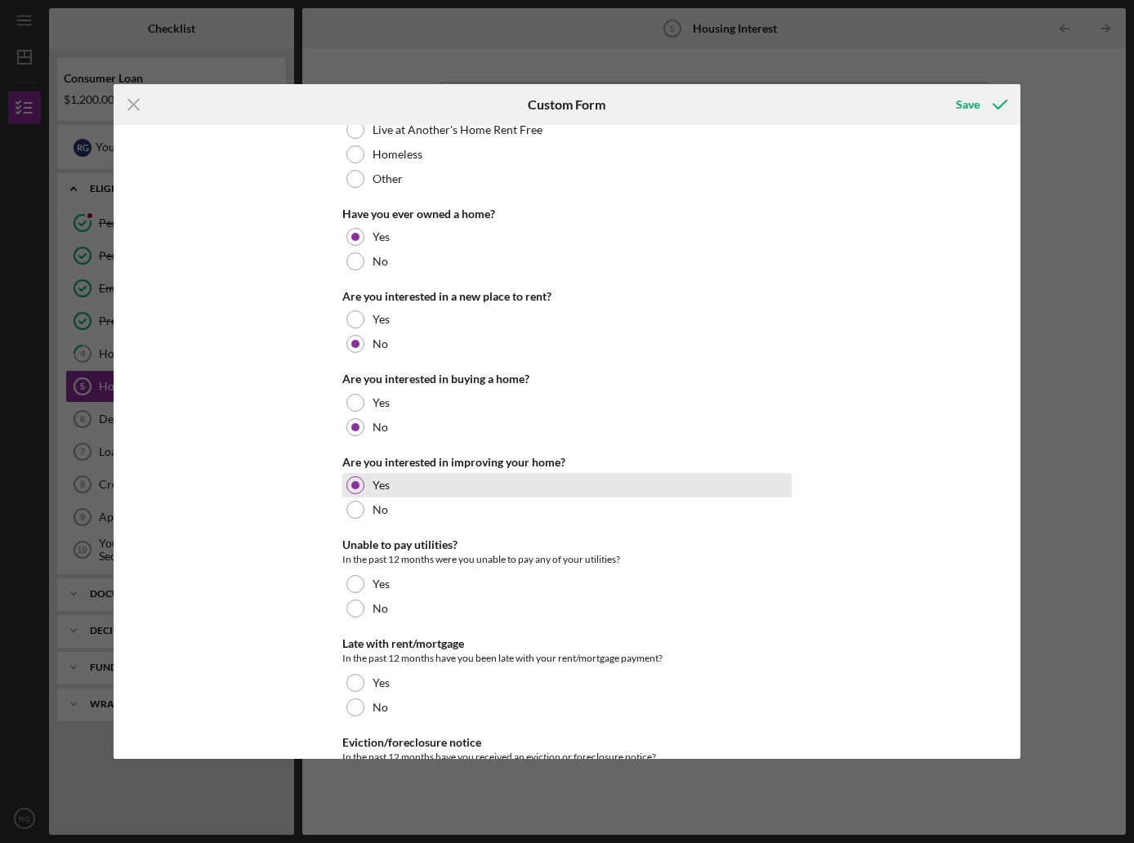
scroll to position [166, 0]
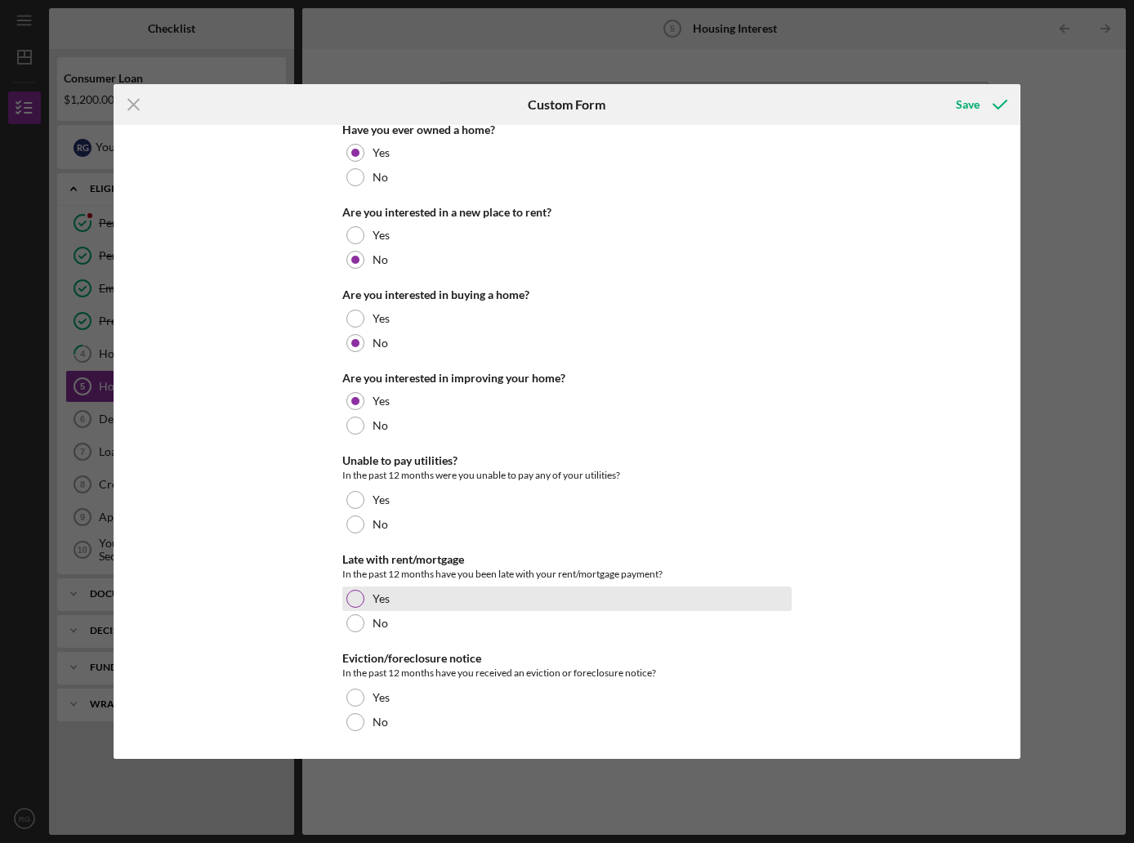
click at [382, 592] on label "Yes" at bounding box center [380, 598] width 17 height 13
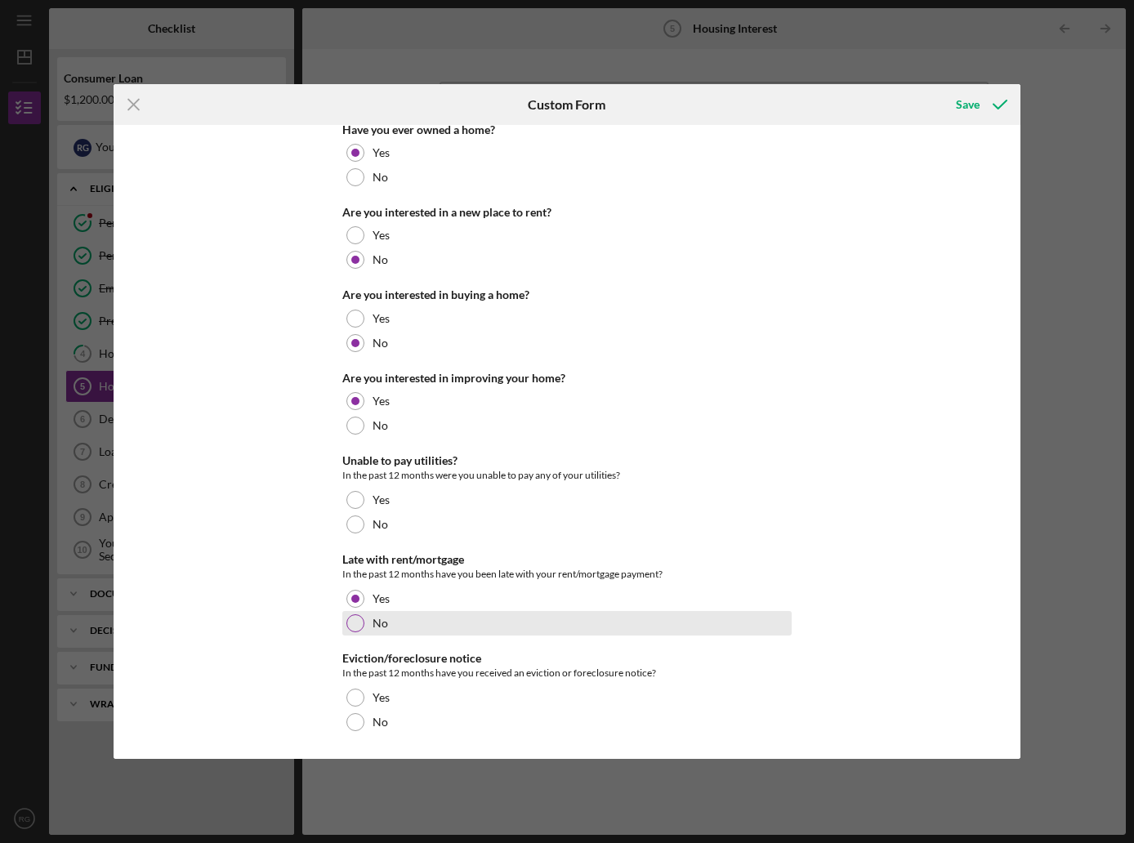
click at [374, 611] on div "No" at bounding box center [566, 623] width 449 height 25
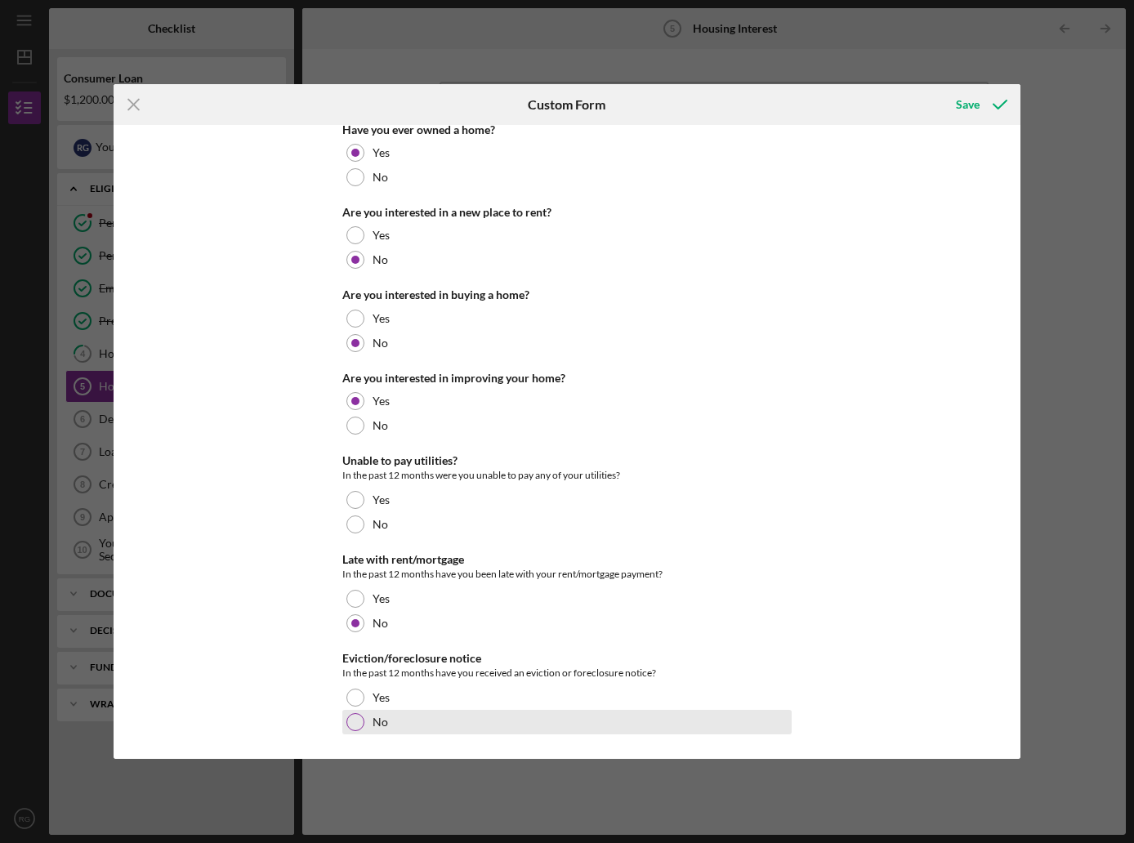
click at [386, 724] on div "No" at bounding box center [566, 722] width 449 height 25
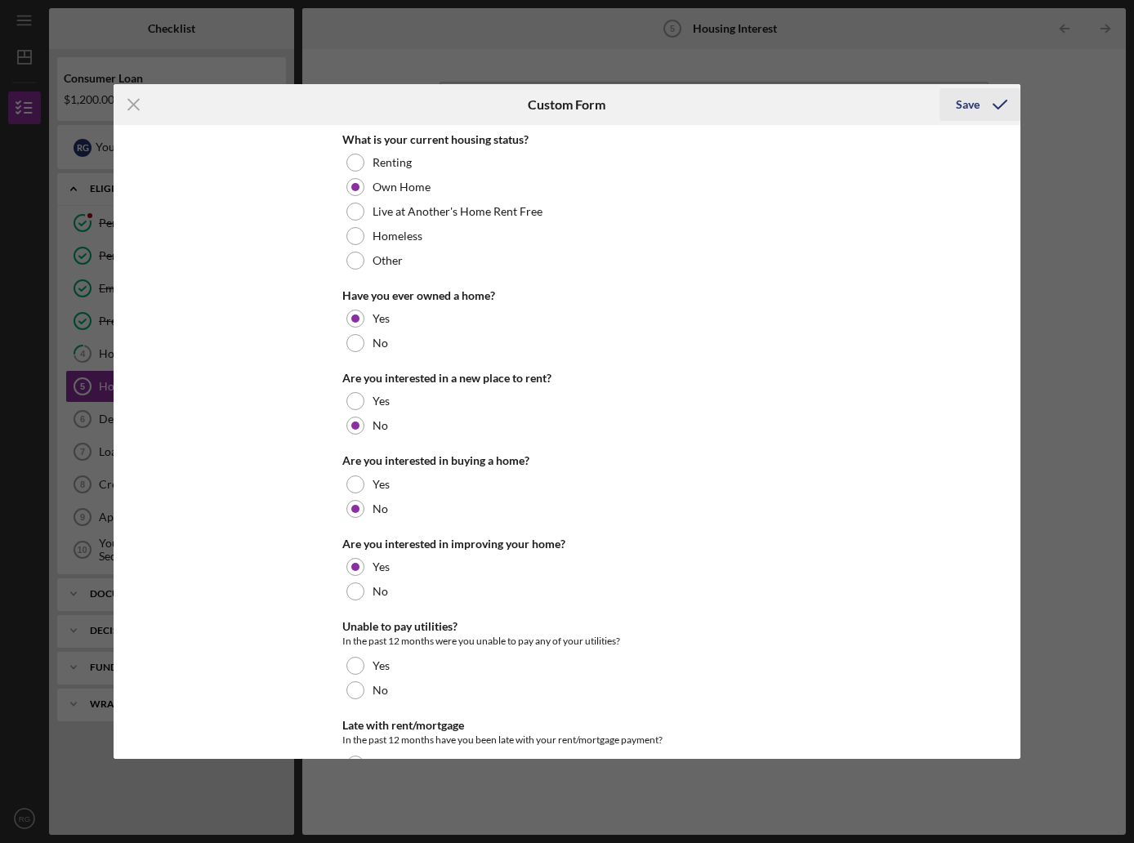
click at [971, 98] on div "Save" at bounding box center [968, 104] width 24 height 33
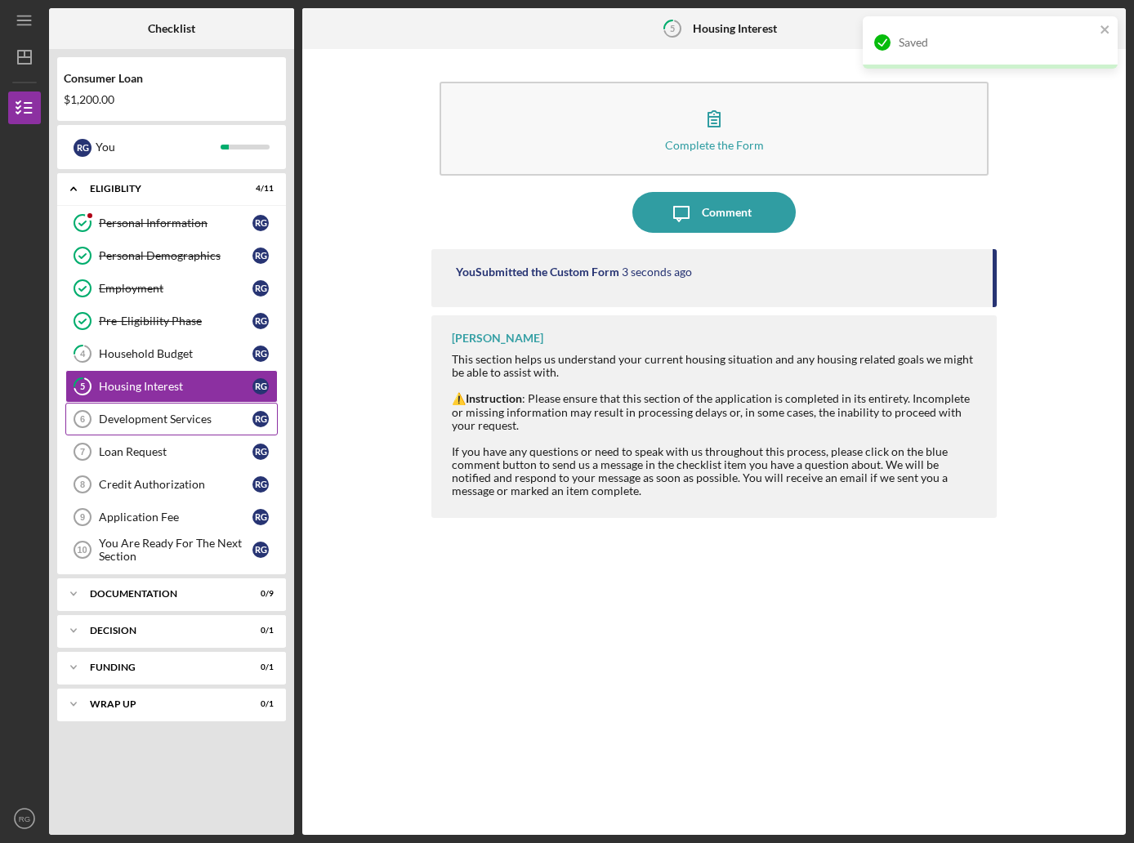
click at [168, 416] on div "Development Services" at bounding box center [176, 418] width 154 height 13
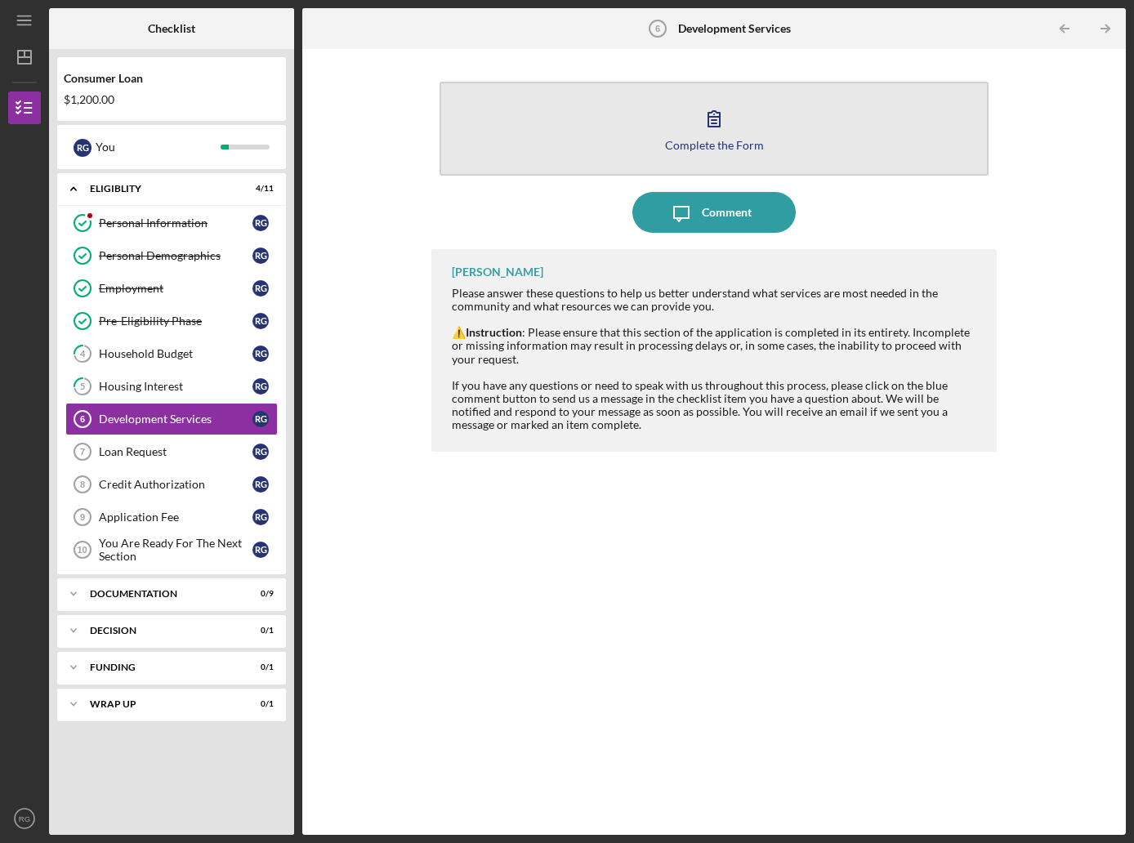
click at [710, 125] on icon "button" at bounding box center [713, 118] width 41 height 41
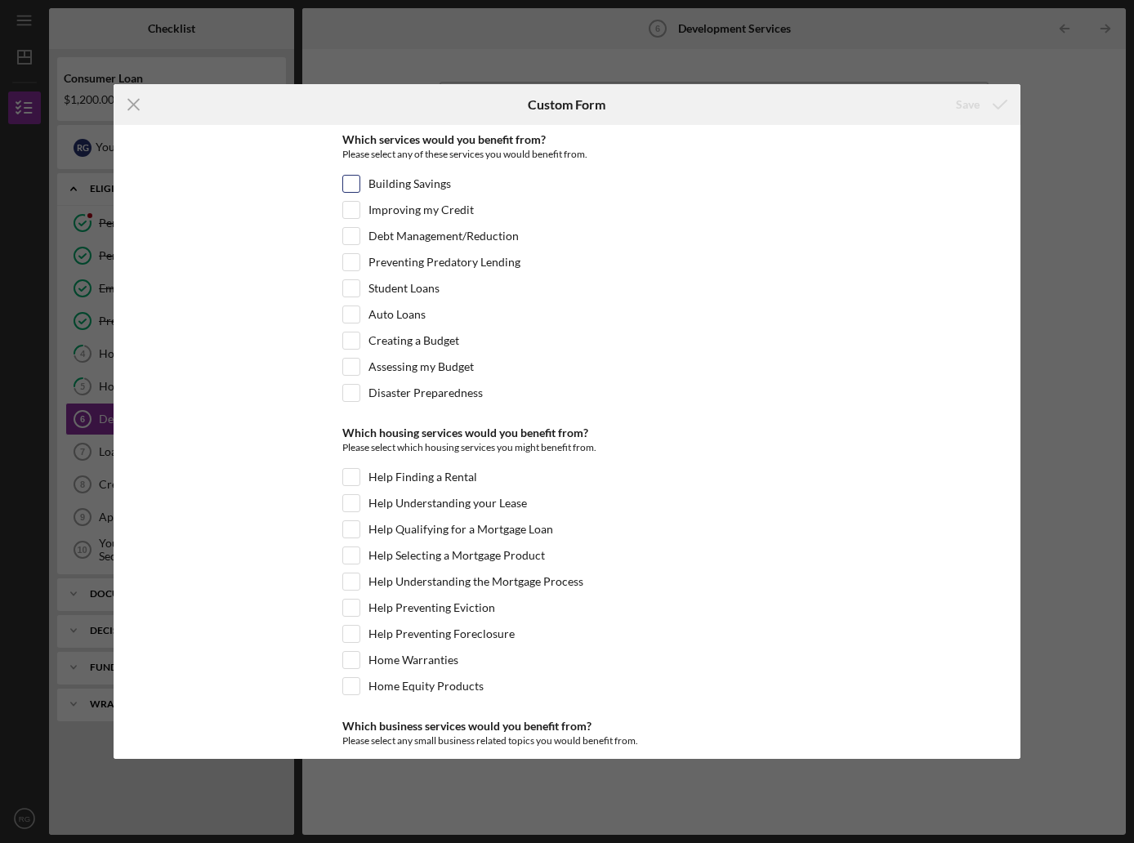
click at [354, 186] on input "Building Savings" at bounding box center [351, 184] width 16 height 16
checkbox input "true"
click at [354, 313] on input "Auto Loans" at bounding box center [351, 314] width 16 height 16
checkbox input "true"
click at [356, 345] on div at bounding box center [351, 341] width 18 height 18
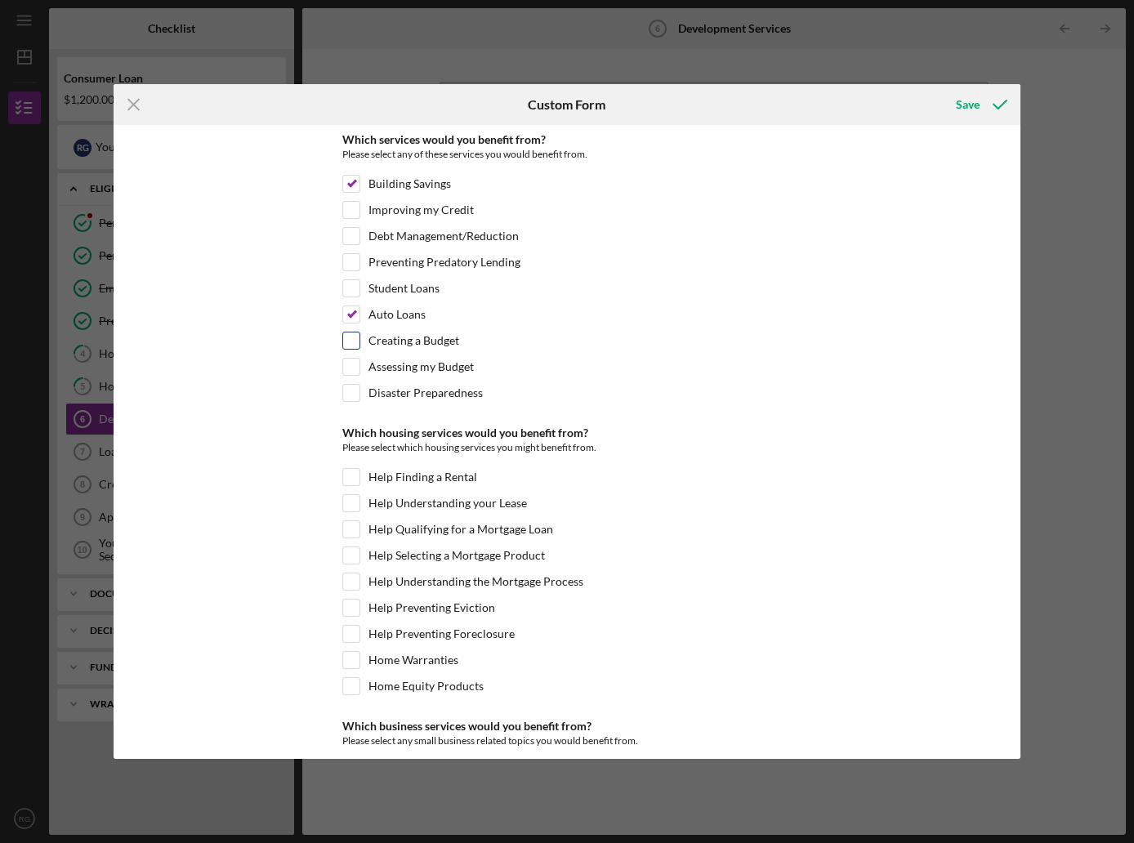
click at [350, 343] on input "Creating a Budget" at bounding box center [351, 340] width 16 height 16
checkbox input "true"
click at [356, 362] on input "Assessing my Budget" at bounding box center [351, 367] width 16 height 16
checkbox input "true"
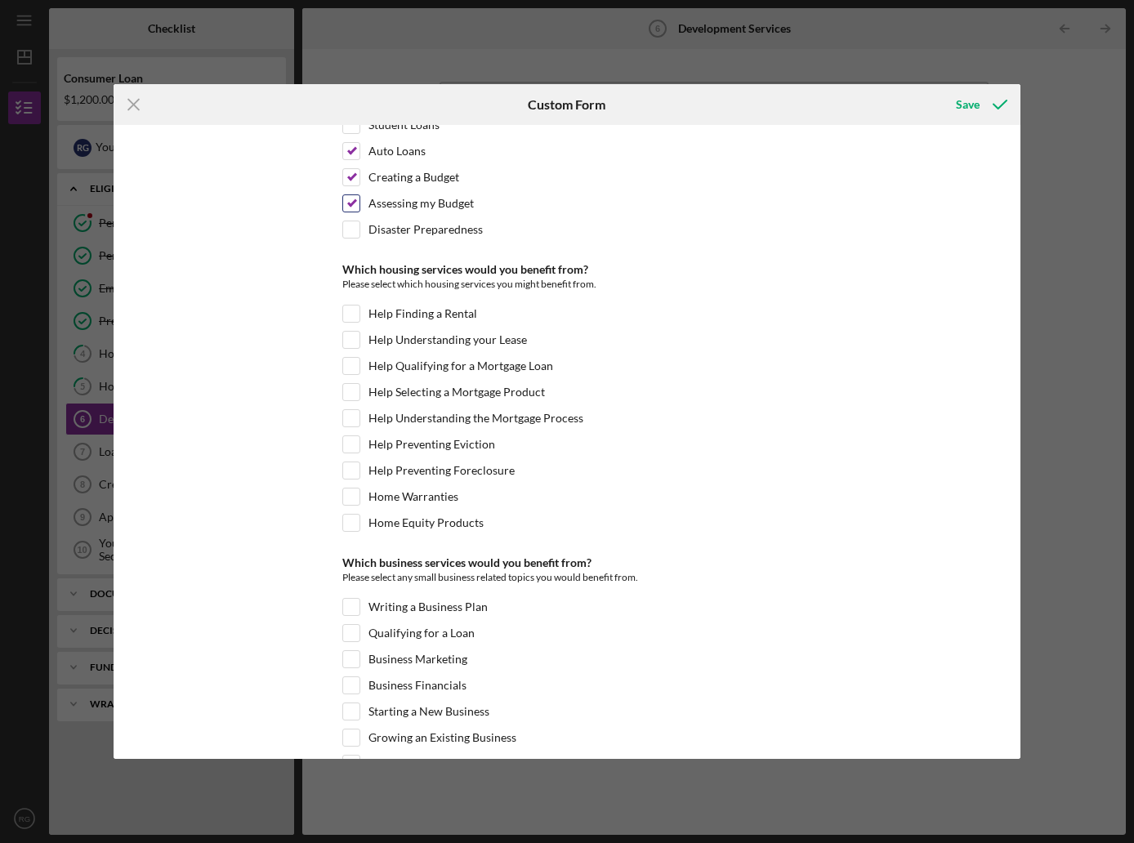
scroll to position [245, 0]
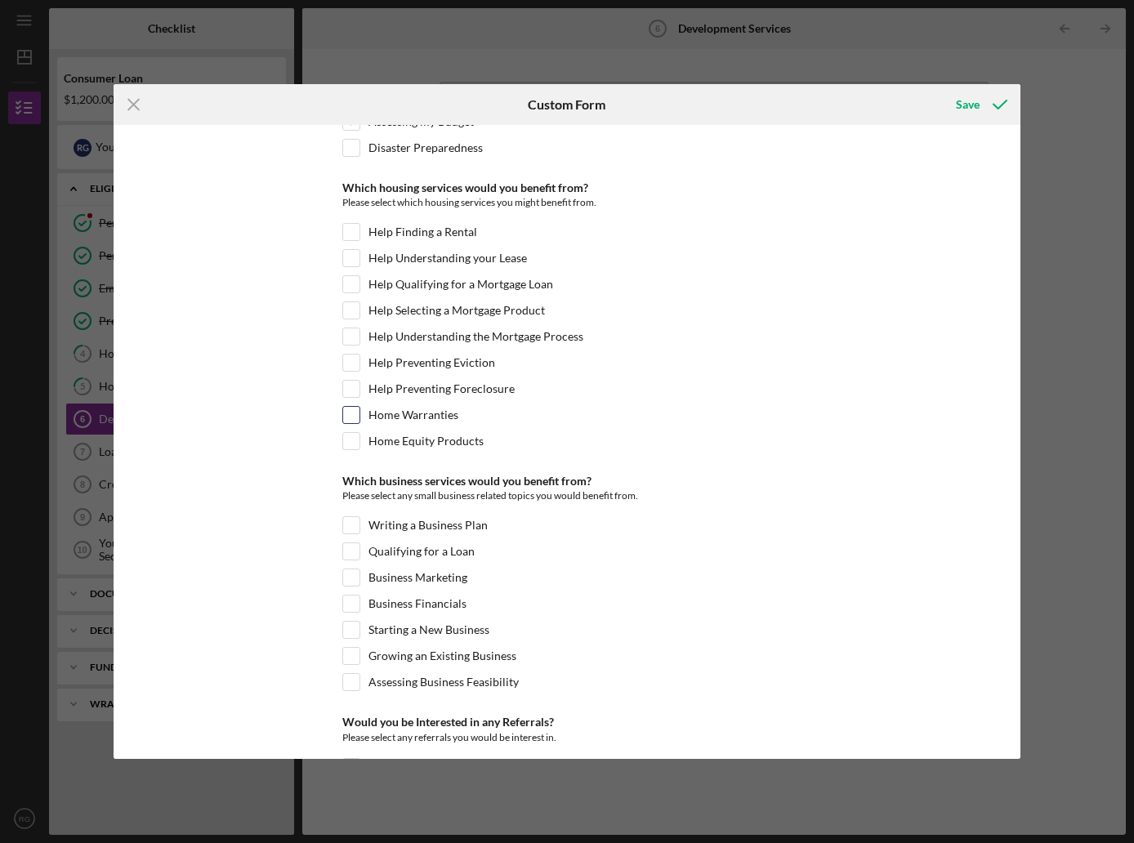
click at [353, 408] on input "Home Warranties" at bounding box center [351, 415] width 16 height 16
checkbox input "true"
click at [354, 435] on input "Home Equity Products" at bounding box center [351, 441] width 16 height 16
checkbox input "true"
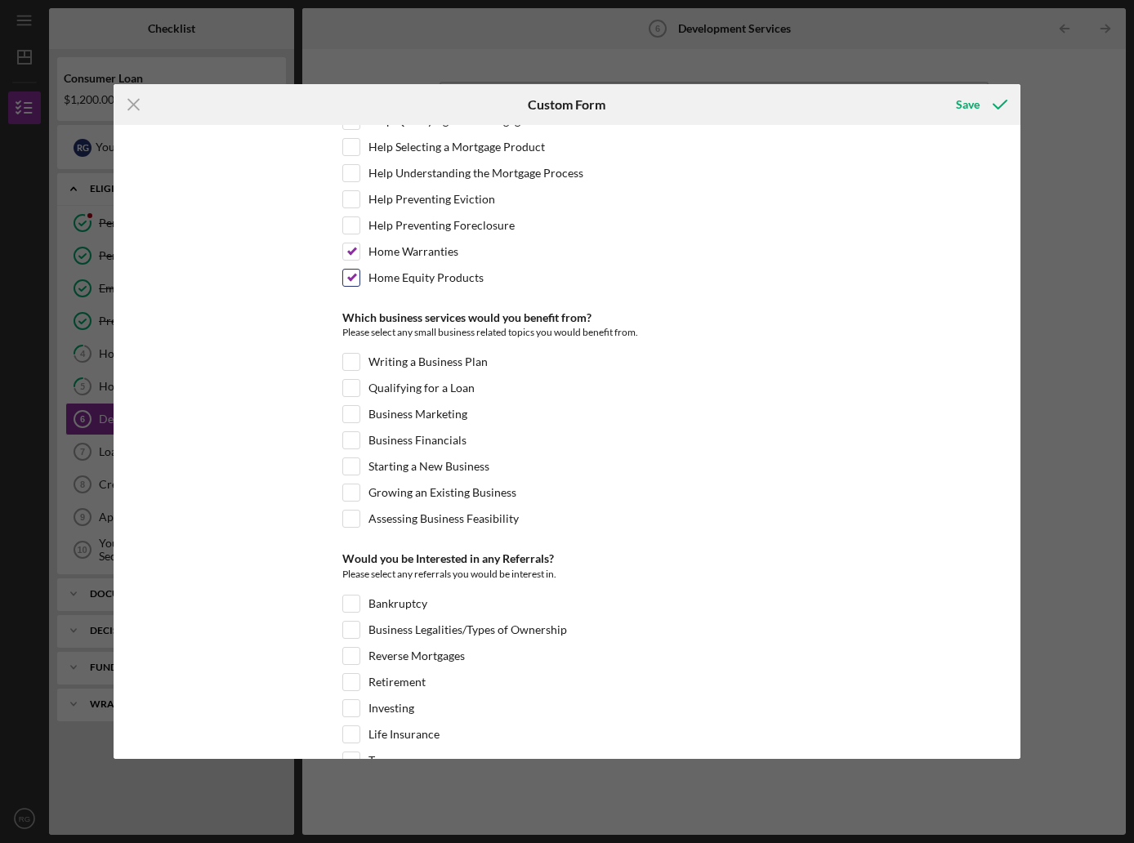
scroll to position [572, 0]
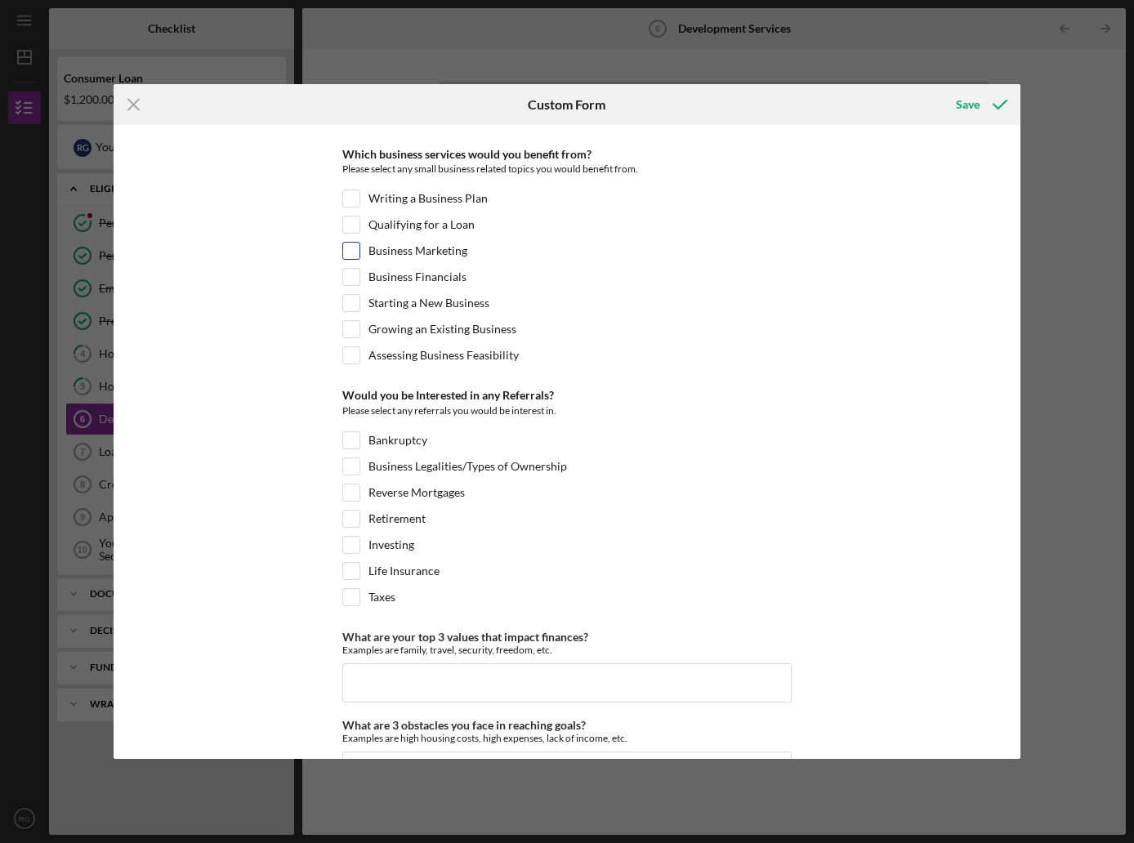
click at [384, 247] on label "Business Marketing" at bounding box center [417, 251] width 99 height 16
click at [359, 247] on input "Business Marketing" at bounding box center [351, 251] width 16 height 16
checkbox input "true"
click at [368, 549] on label "Investing" at bounding box center [391, 545] width 46 height 16
click at [359, 549] on input "Investing" at bounding box center [351, 545] width 16 height 16
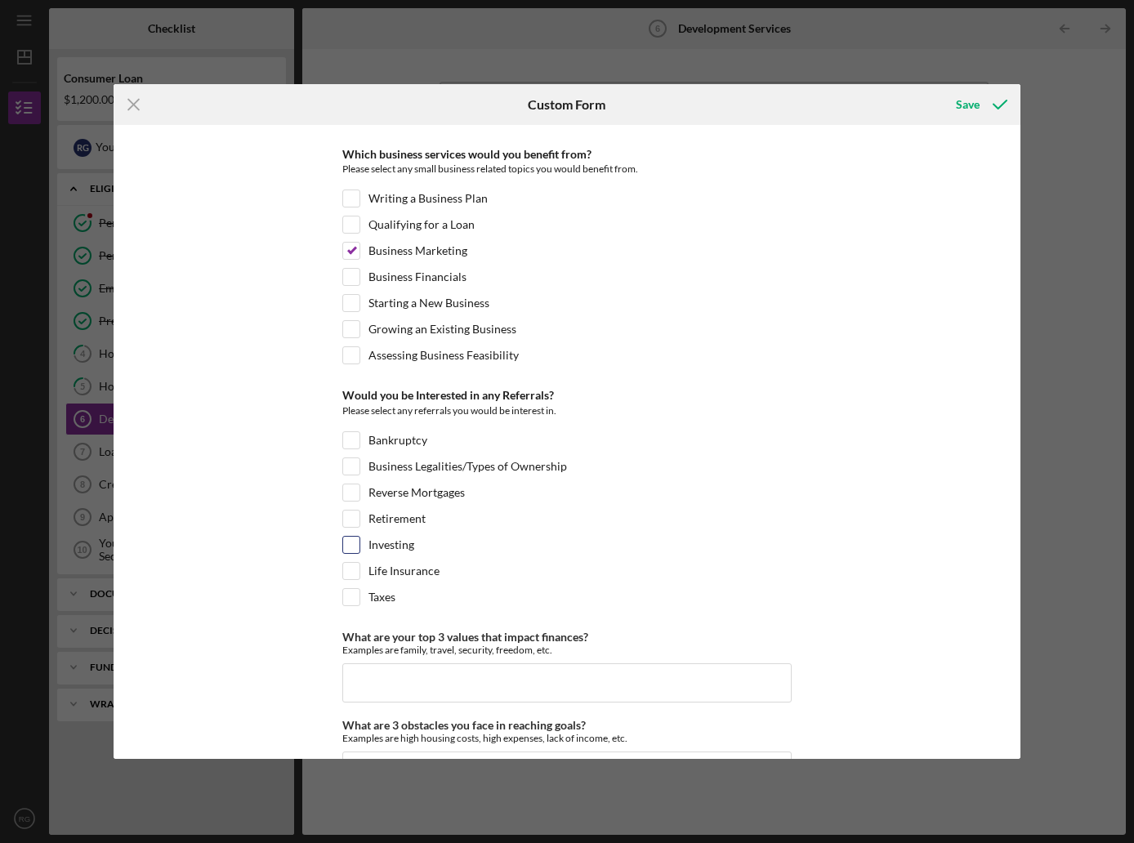
checkbox input "true"
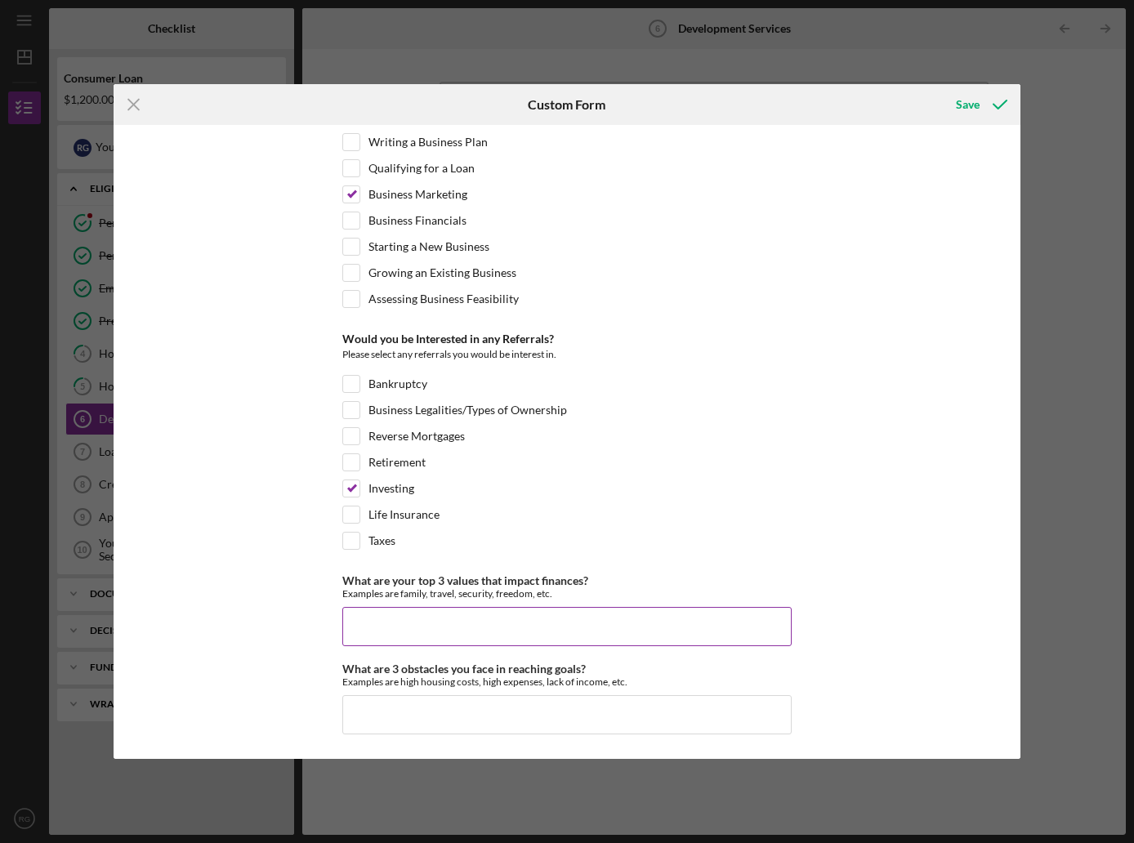
click at [419, 617] on input "What are your top 3 values that impact finances?" at bounding box center [566, 626] width 449 height 39
type input "family, security, freedom"
click at [424, 715] on input "What are 3 obstacles you face in reaching goals?" at bounding box center [566, 714] width 449 height 39
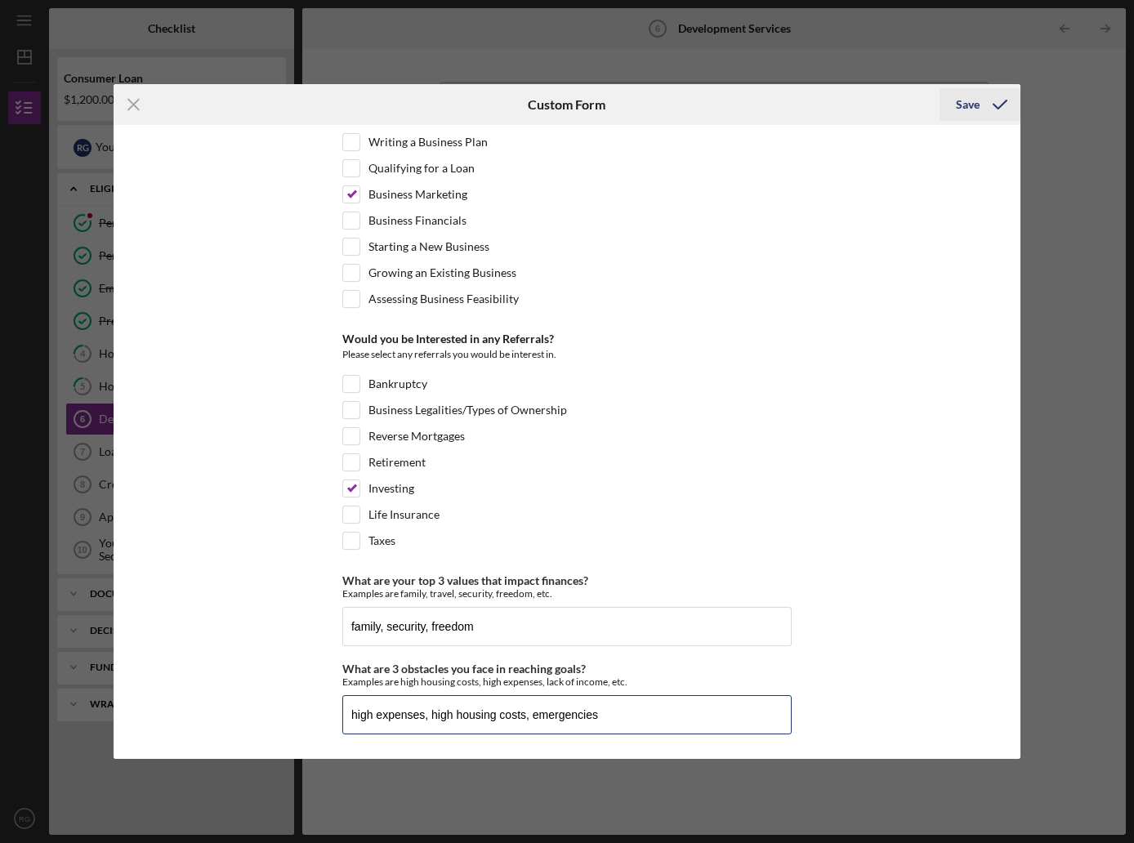
type input "high expenses, high housing costs, emergencies"
click at [980, 109] on icon "submit" at bounding box center [999, 104] width 41 height 41
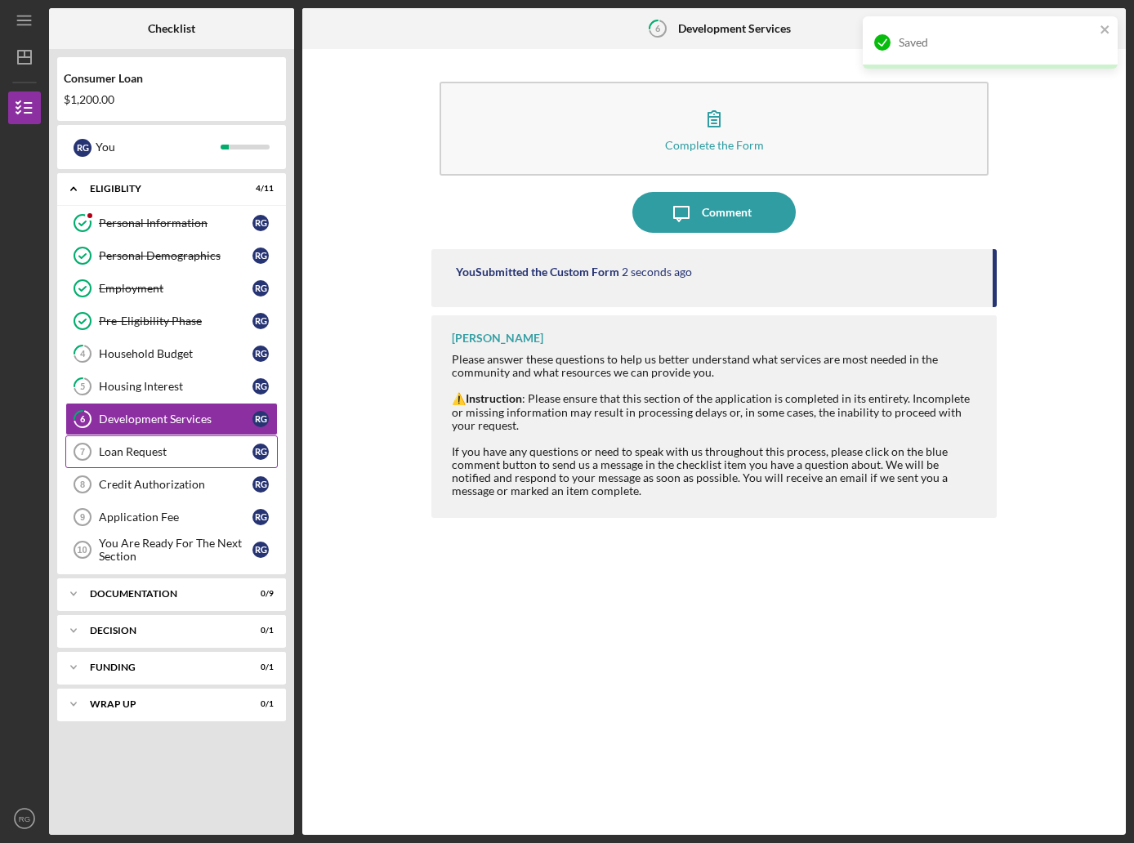
click at [142, 452] on div "Loan Request" at bounding box center [176, 451] width 154 height 13
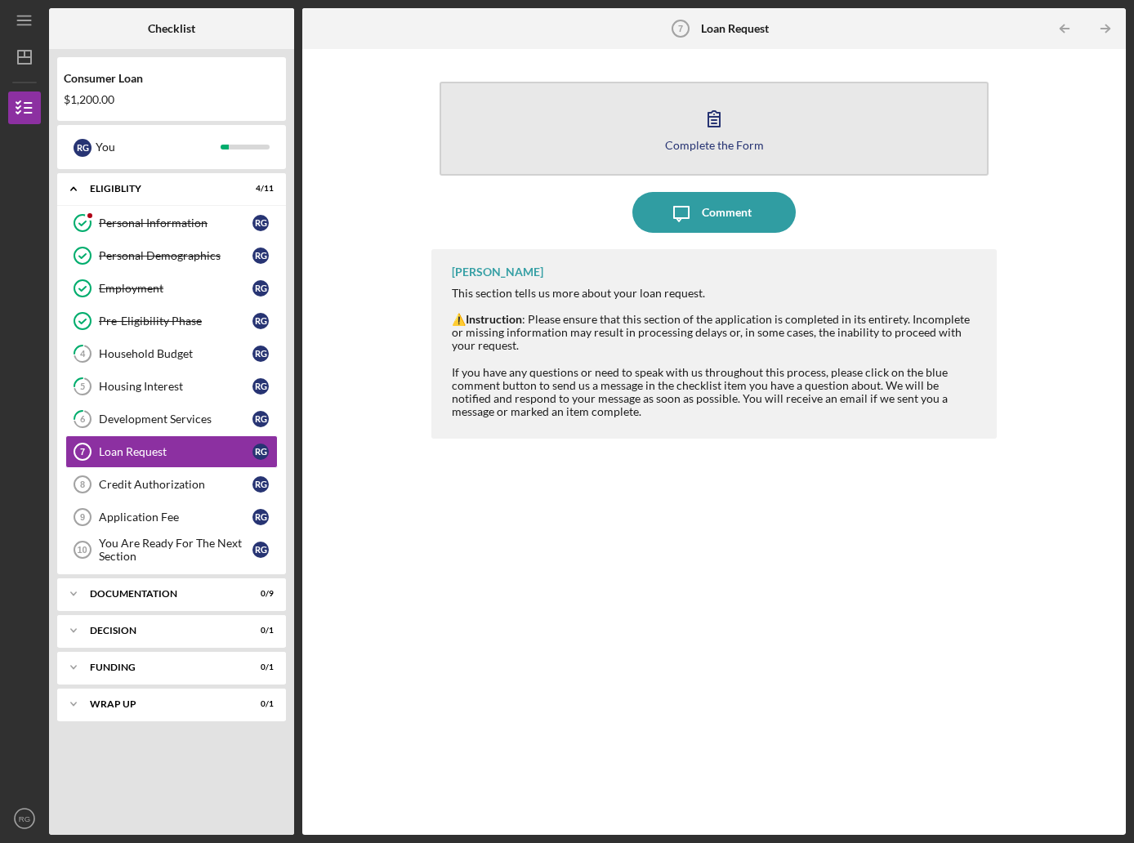
click at [732, 169] on button "Complete the Form Form" at bounding box center [713, 129] width 549 height 94
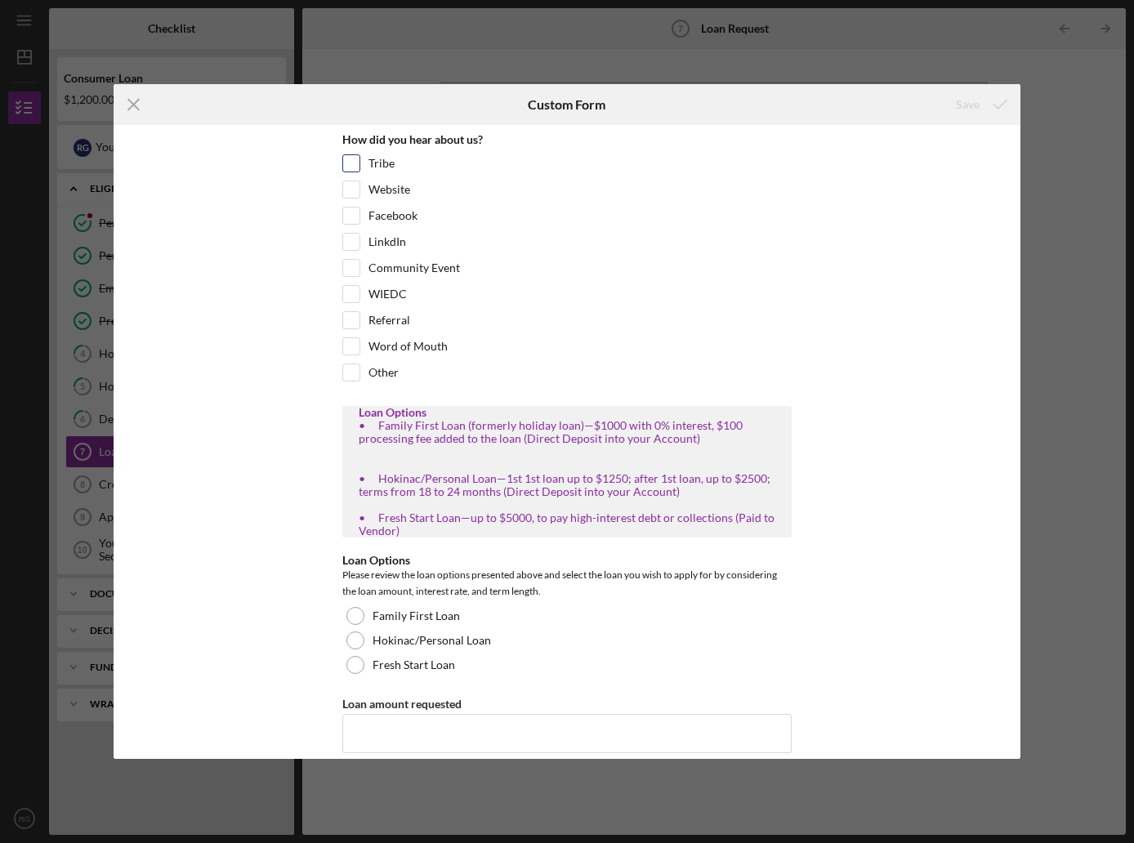
click at [354, 167] on input "Tribe" at bounding box center [351, 163] width 16 height 16
checkbox input "true"
click at [350, 184] on input "Website" at bounding box center [351, 189] width 16 height 16
checkbox input "true"
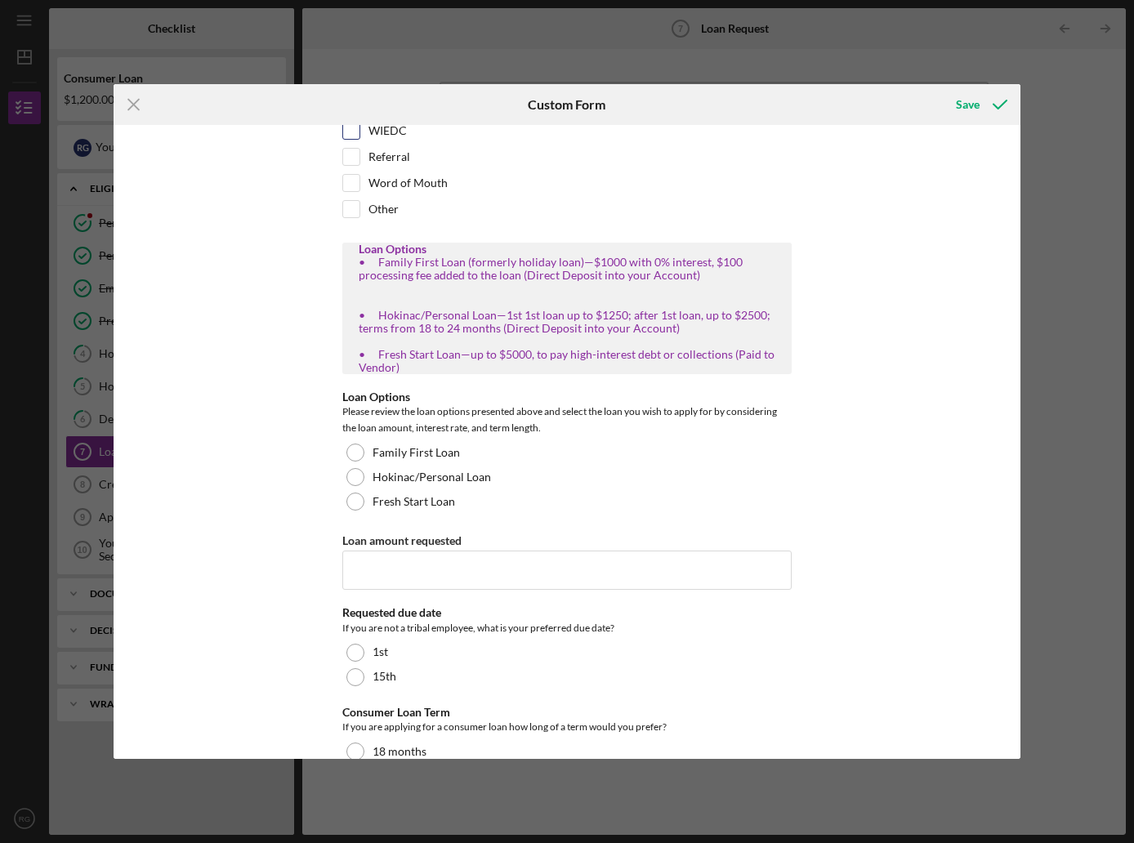
scroll to position [241, 0]
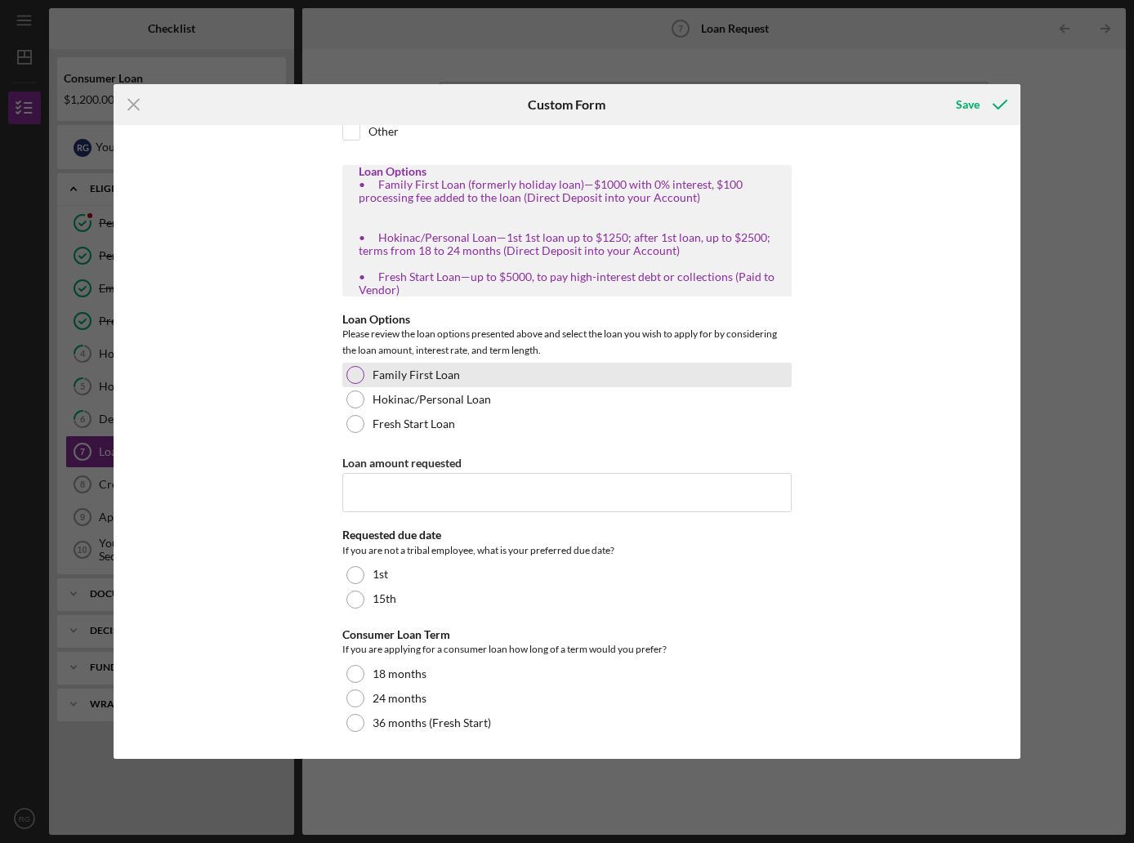
click at [359, 376] on div at bounding box center [355, 375] width 18 height 18
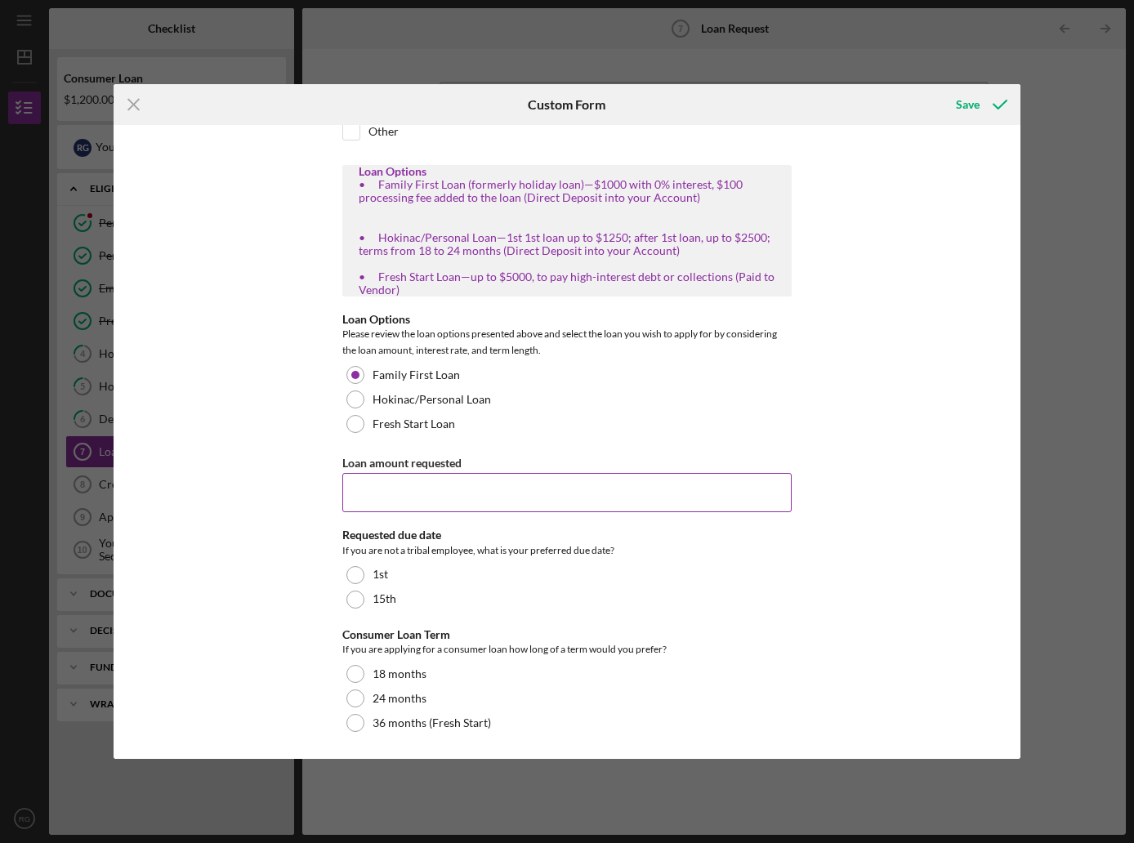
click at [404, 504] on input "Loan amount requested" at bounding box center [566, 492] width 449 height 39
type input "1200"
click at [484, 555] on div "If you are not a tribal employee, what is your preferred due date?" at bounding box center [566, 550] width 449 height 16
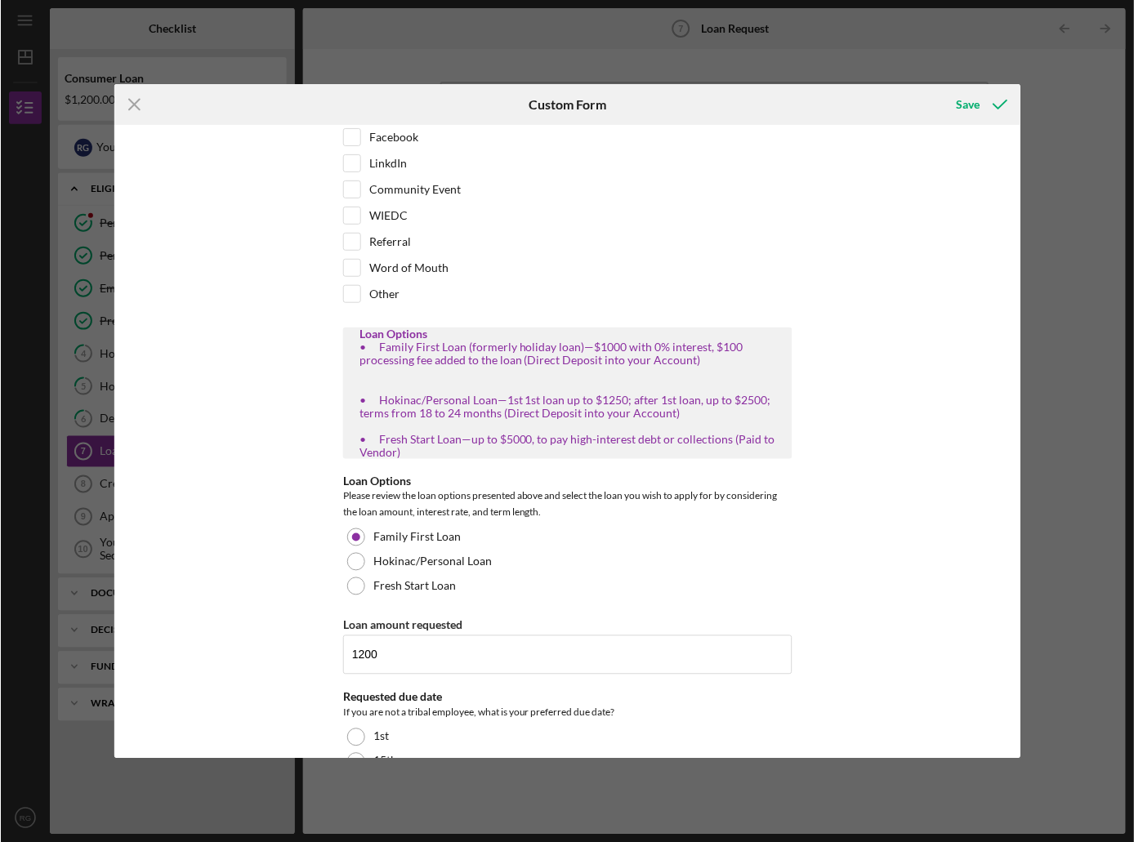
scroll to position [0, 0]
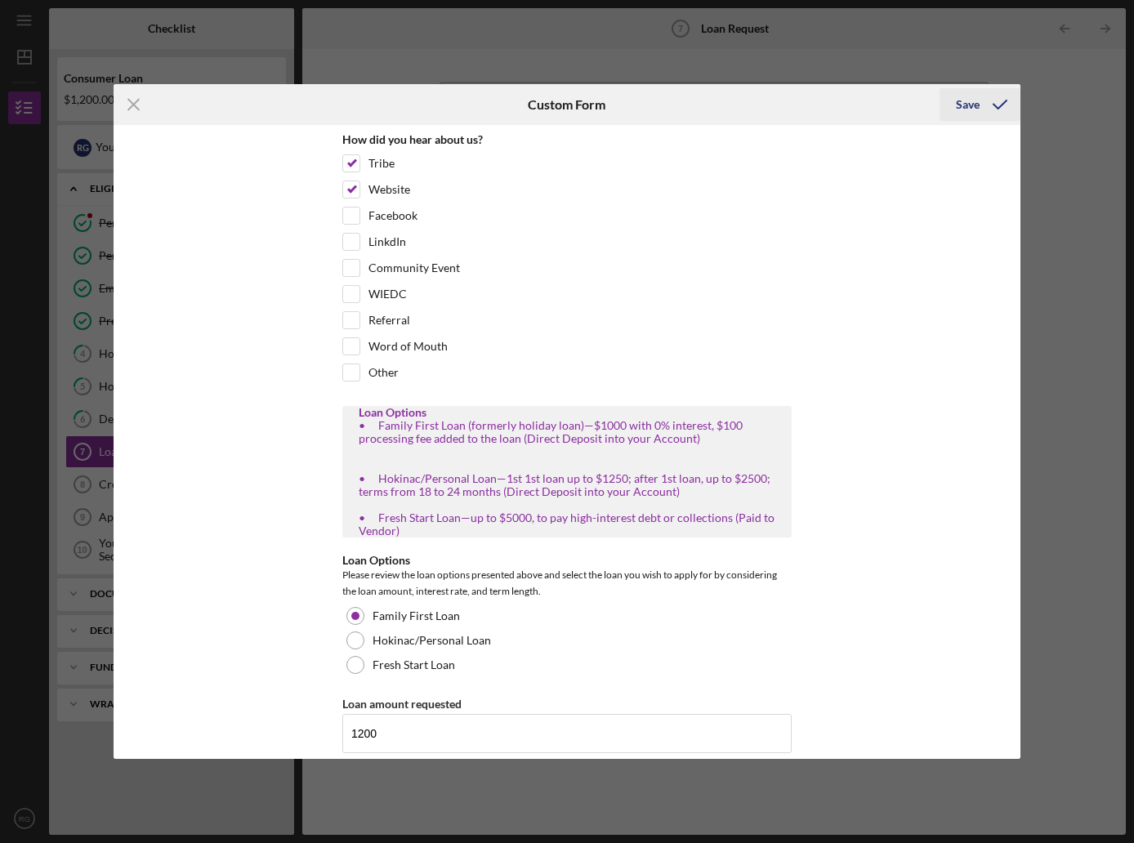
click at [977, 103] on div "Save" at bounding box center [968, 104] width 24 height 33
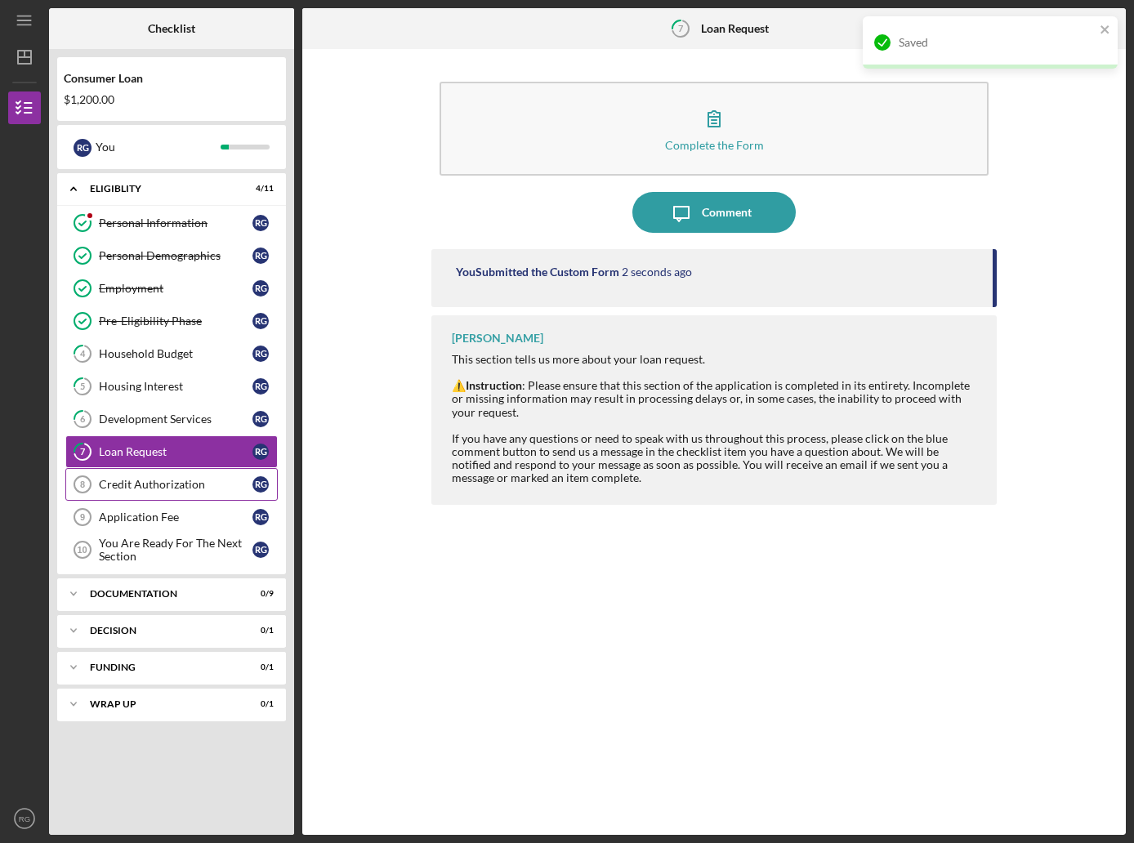
click at [183, 478] on link "Credit Authorization 8 Credit Authorization R G" at bounding box center [171, 484] width 212 height 33
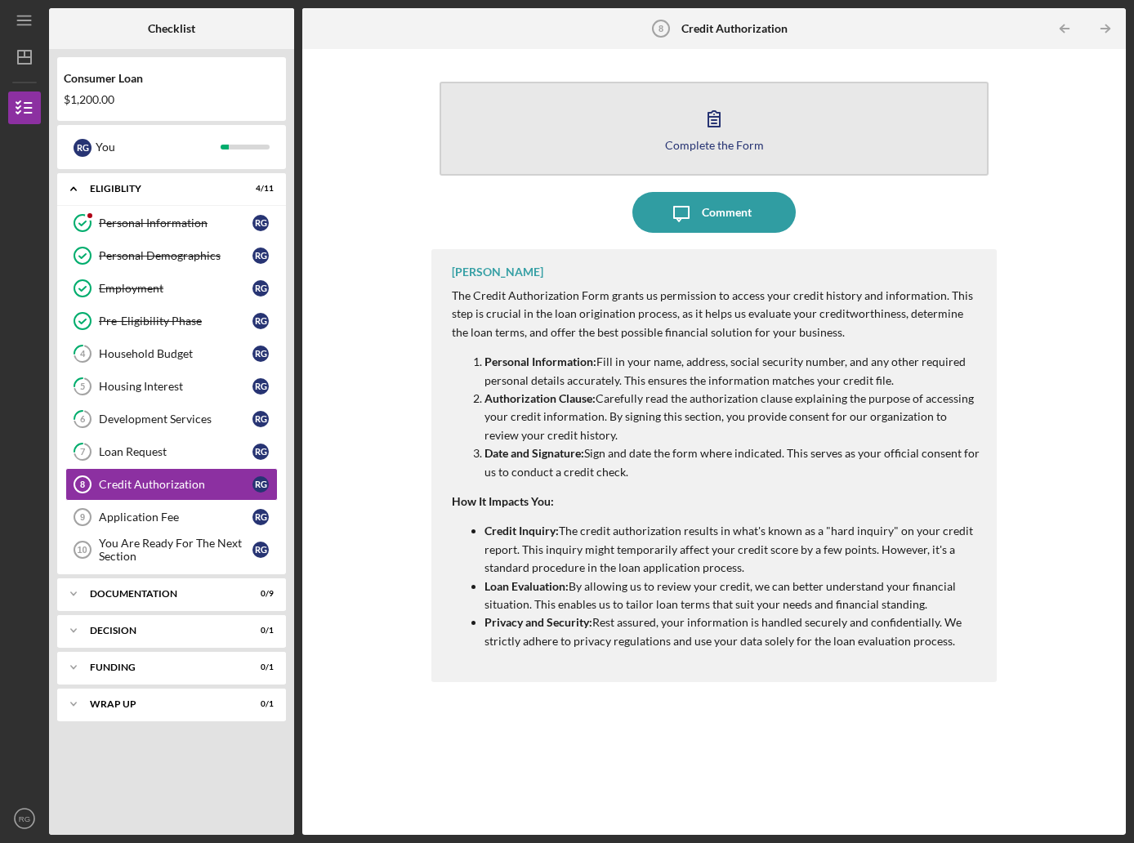
click at [699, 129] on icon "button" at bounding box center [713, 118] width 41 height 41
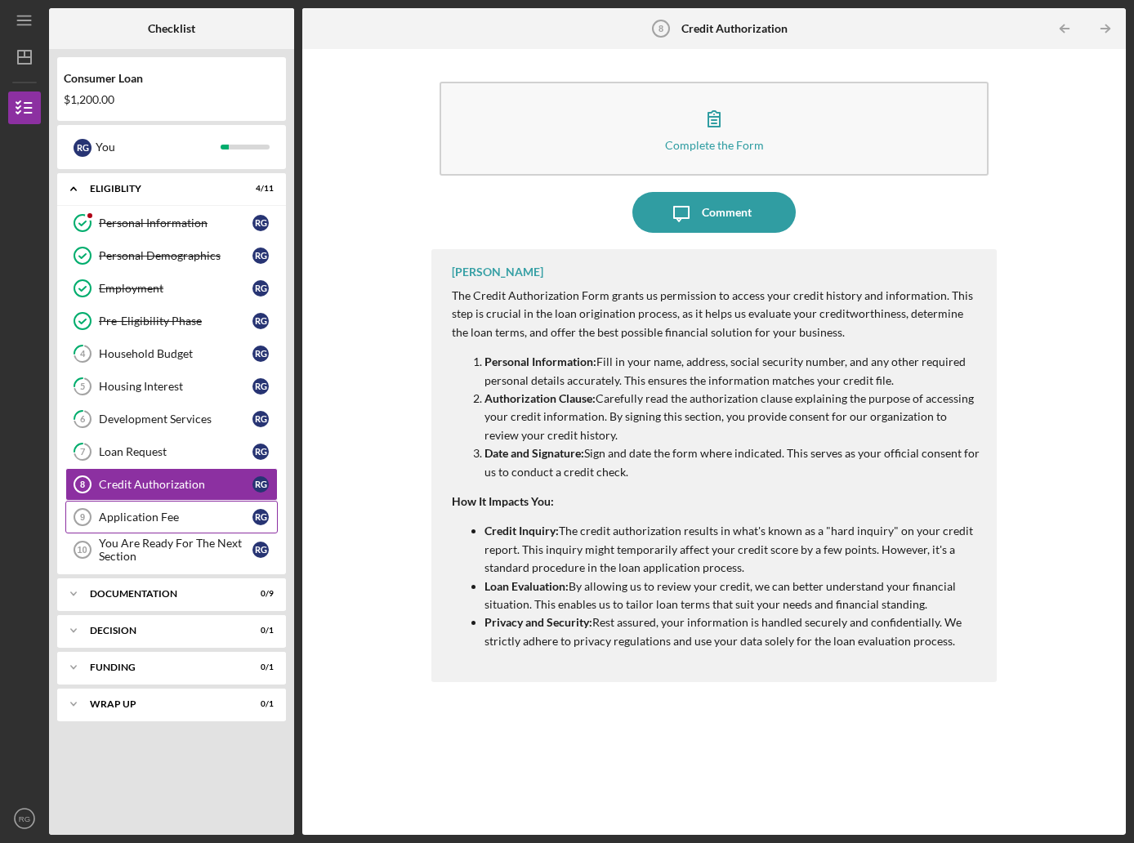
click at [147, 515] on div "Application Fee" at bounding box center [176, 516] width 154 height 13
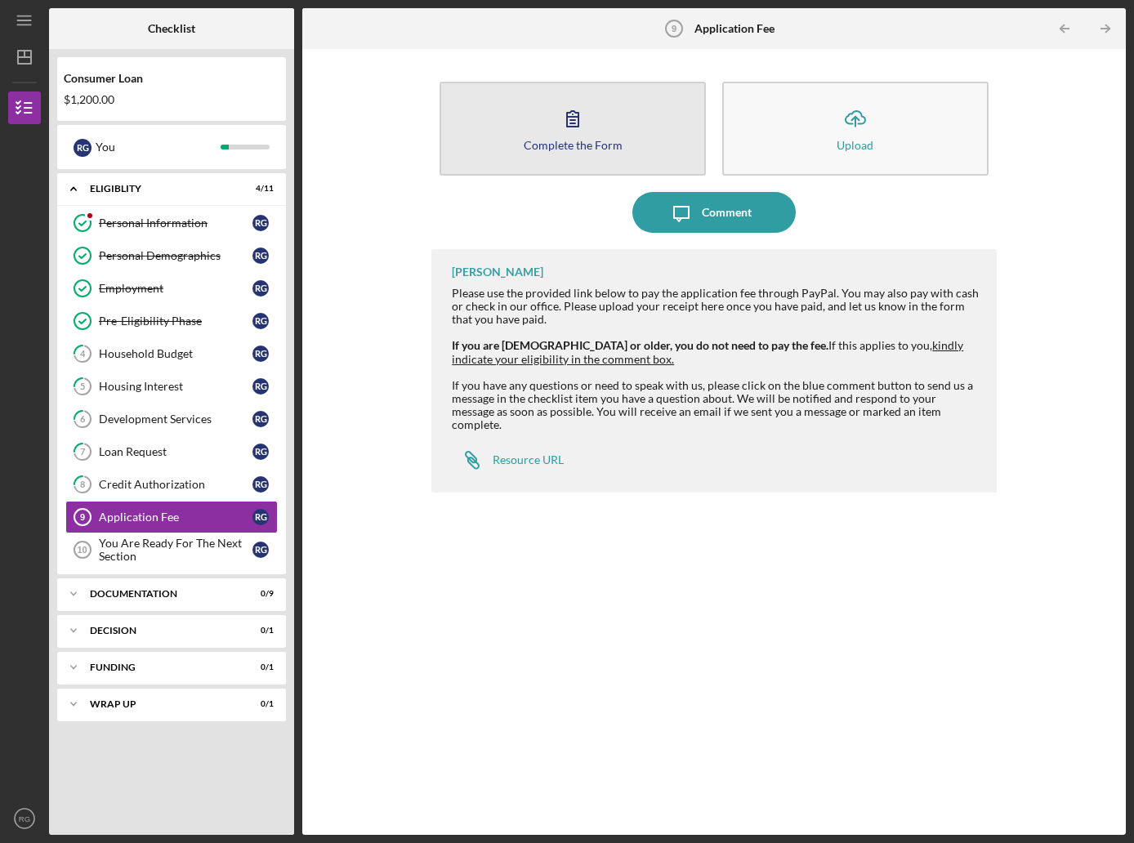
click at [595, 123] on button "Complete the Form Form" at bounding box center [572, 129] width 266 height 94
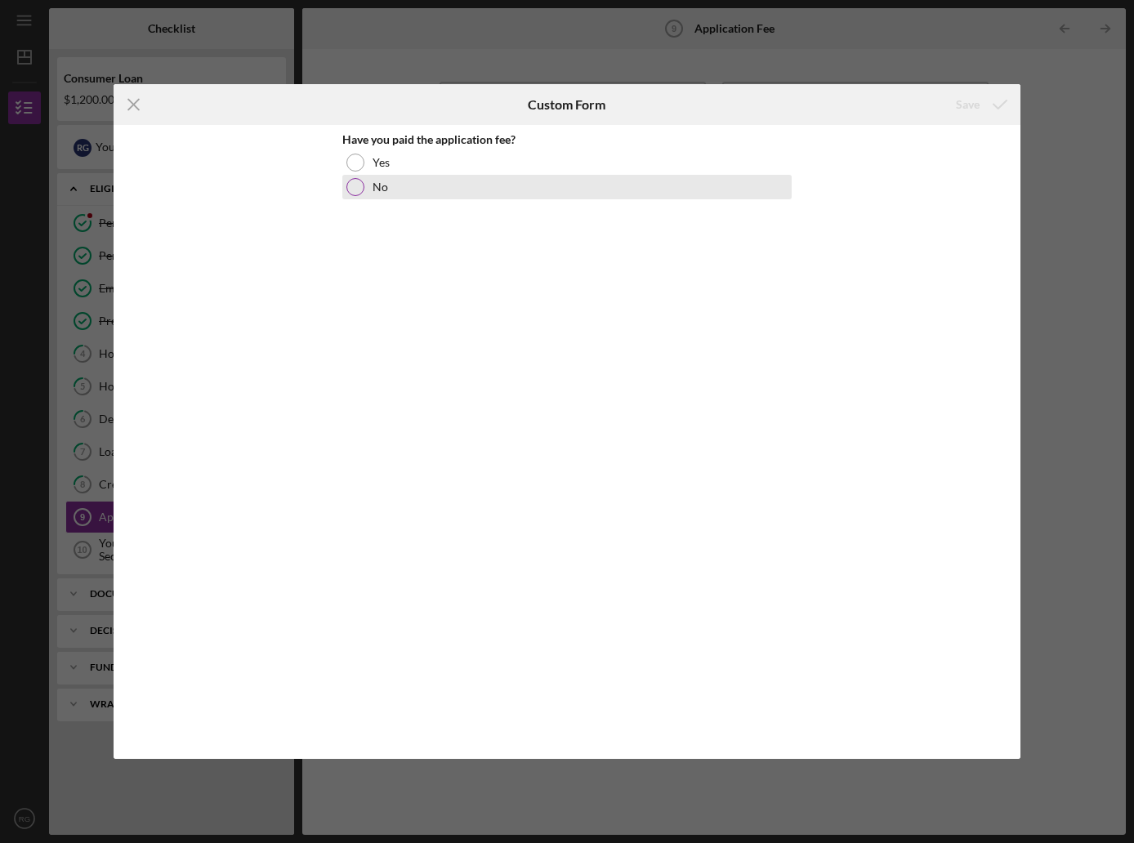
click at [354, 189] on div at bounding box center [355, 187] width 18 height 18
click at [986, 108] on icon "submit" at bounding box center [999, 104] width 41 height 41
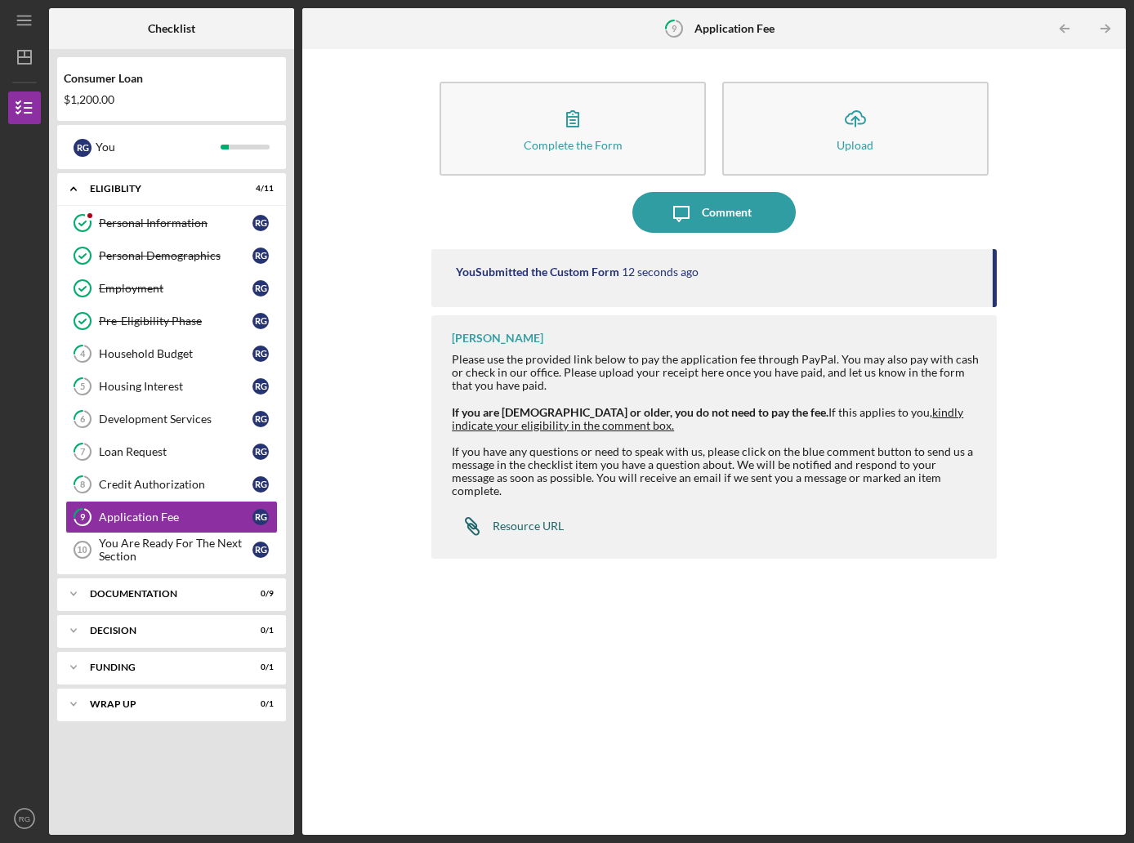
click at [515, 519] on div "Resource URL" at bounding box center [528, 525] width 71 height 13
click at [355, 141] on div "Complete the Form Form Icon/Upload Upload Icon/Message Comment You Submitted th…" at bounding box center [713, 441] width 807 height 769
